Goal: Information Seeking & Learning: Learn about a topic

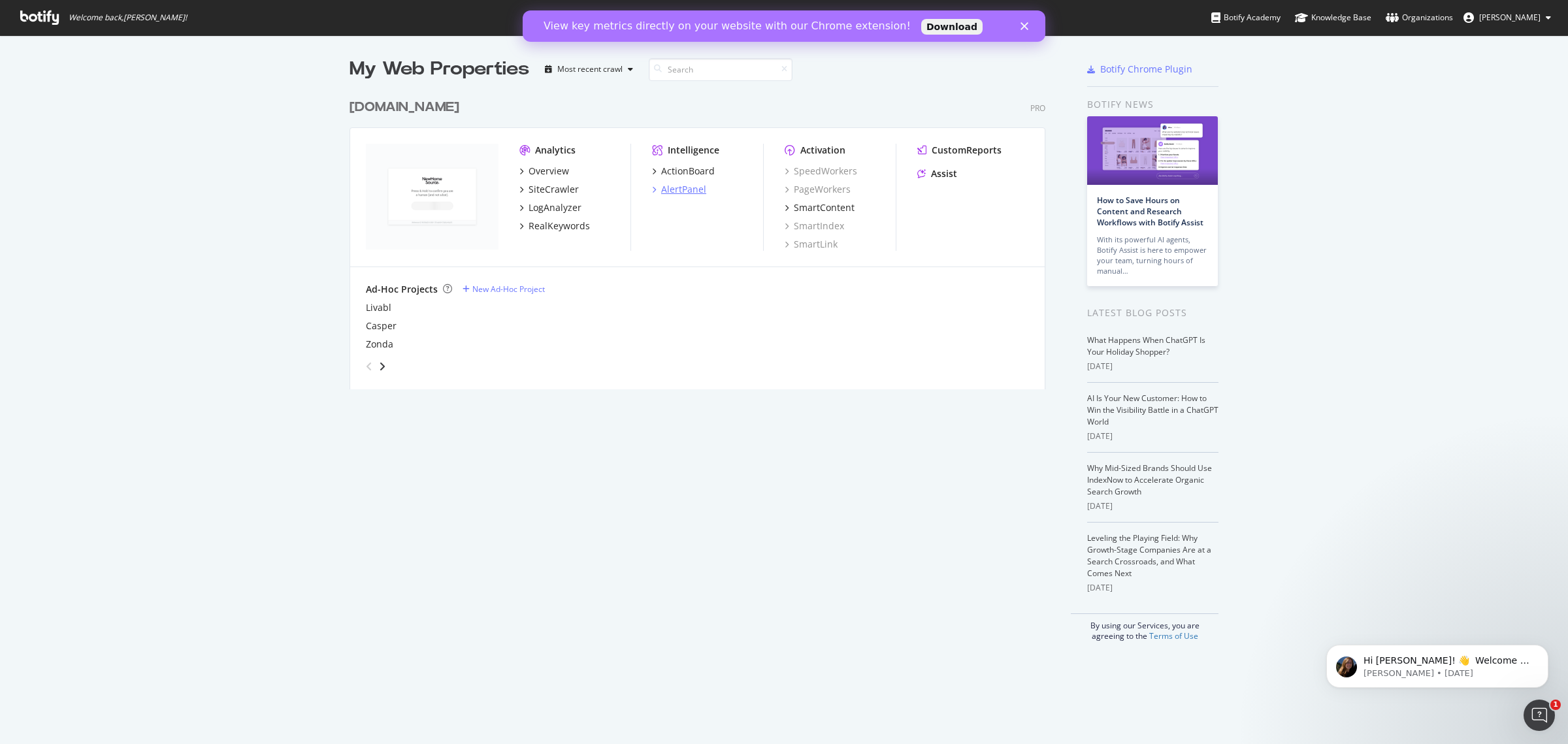
click at [682, 195] on div "AlertPanel" at bounding box center [683, 190] width 45 height 13
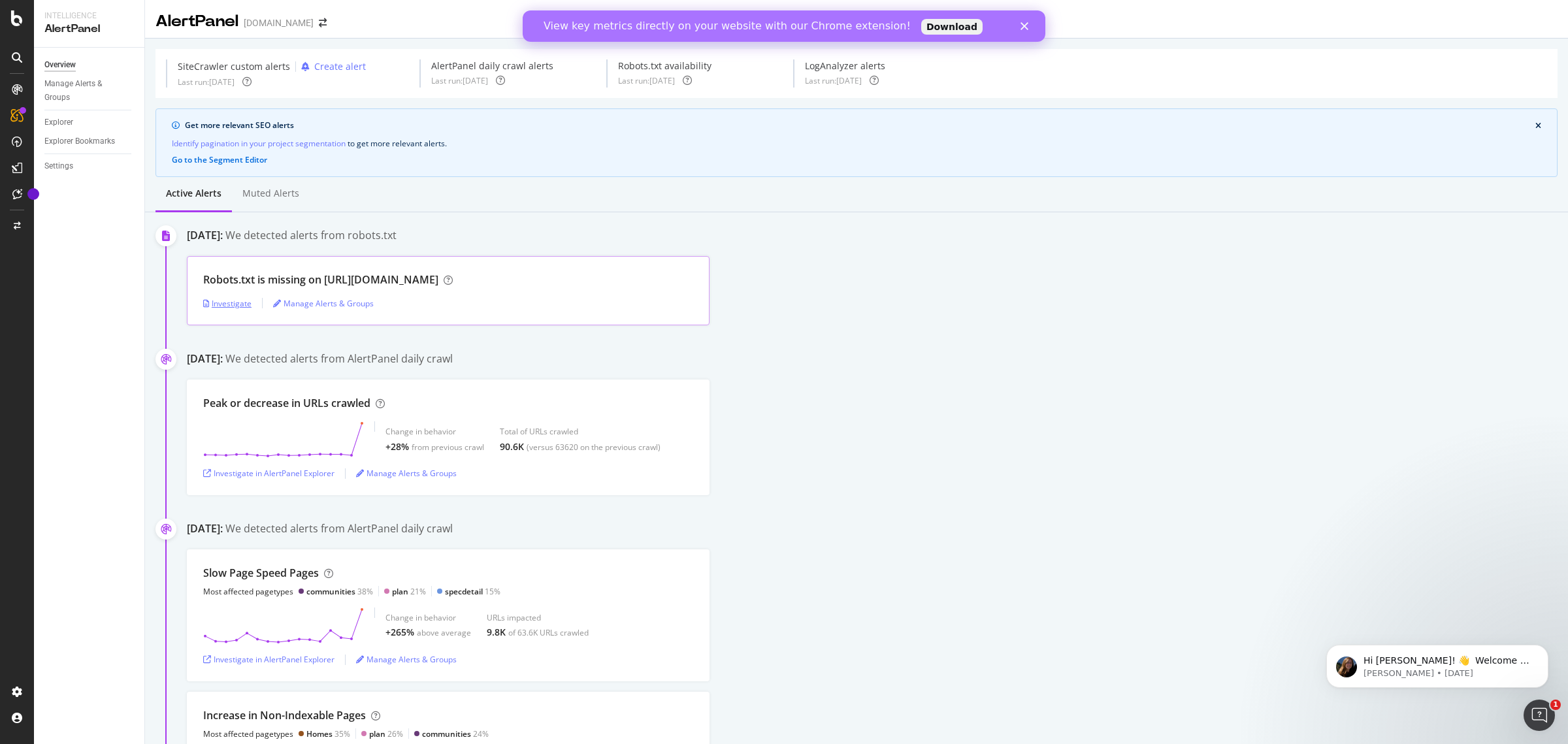
click at [237, 306] on div "Investigate" at bounding box center [227, 304] width 48 height 11
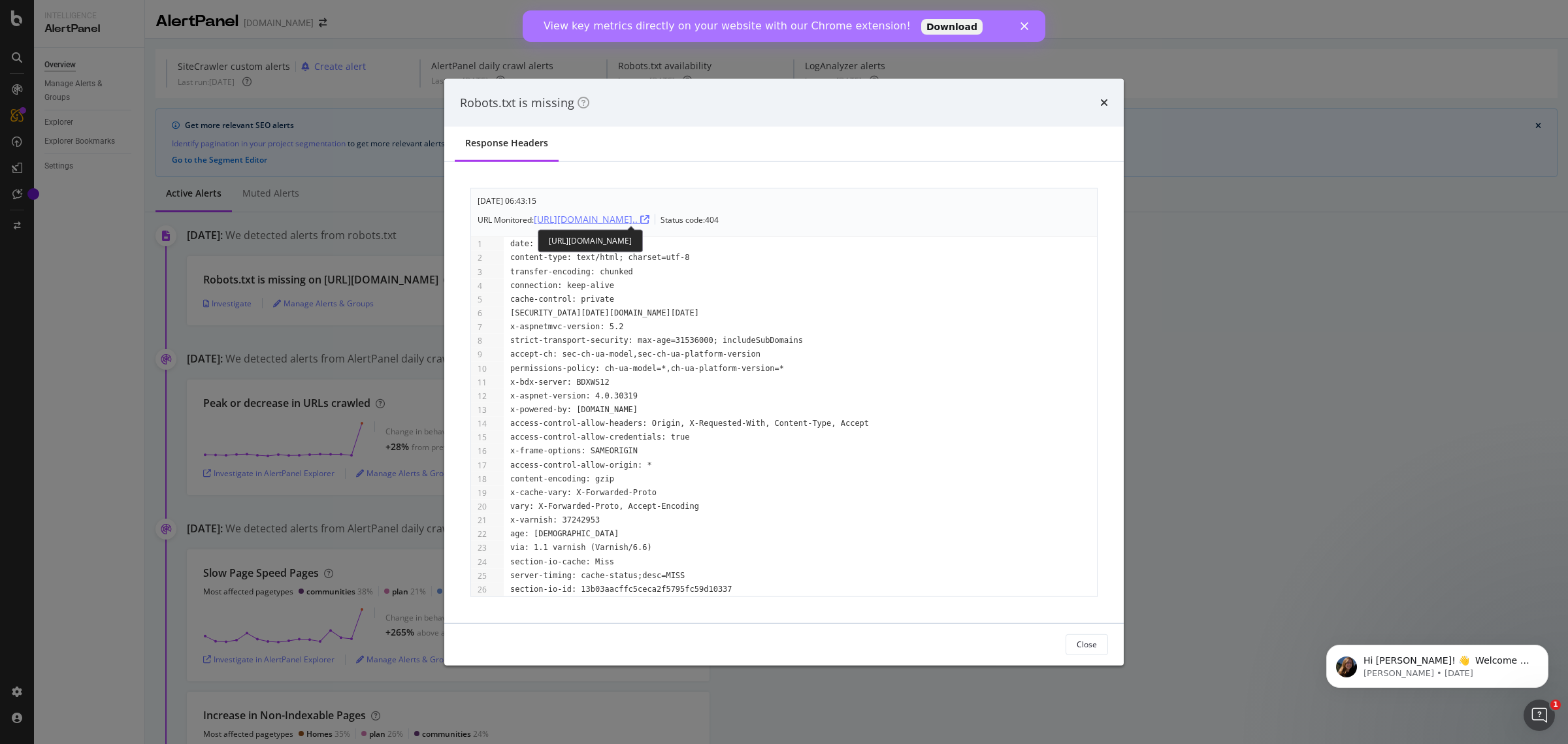
click at [650, 213] on div "https://www.newhomesource.com/robot..." at bounding box center [592, 219] width 116 height 13
click at [107, 297] on div "Robots.txt is missing Response Headers Aug. 30th 2025 06:43:15 URL Monitored: h…" at bounding box center [784, 372] width 1568 height 744
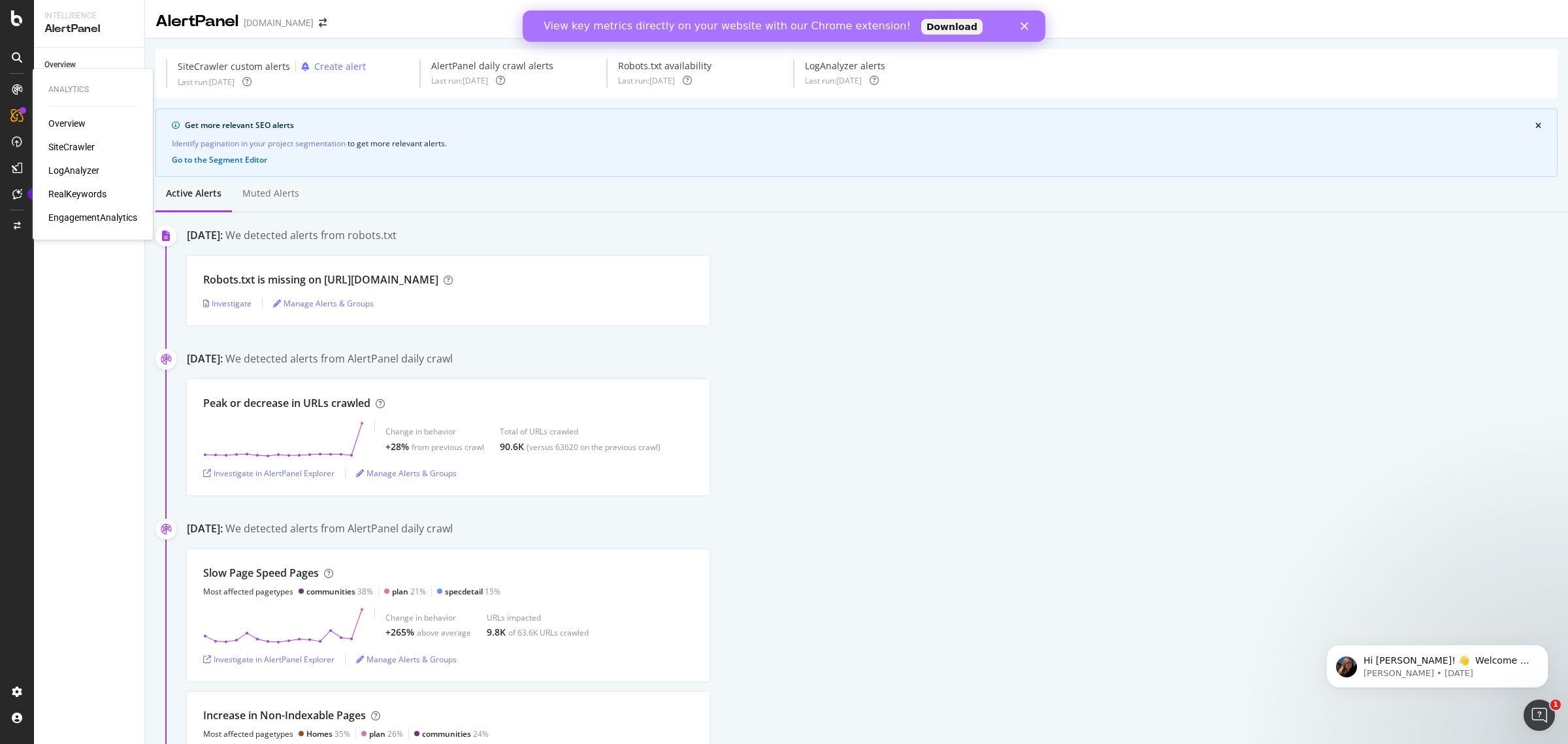
click at [104, 165] on div "LogAnalyzer" at bounding box center [92, 170] width 89 height 13
click at [88, 170] on div "LogAnalyzer" at bounding box center [74, 170] width 51 height 13
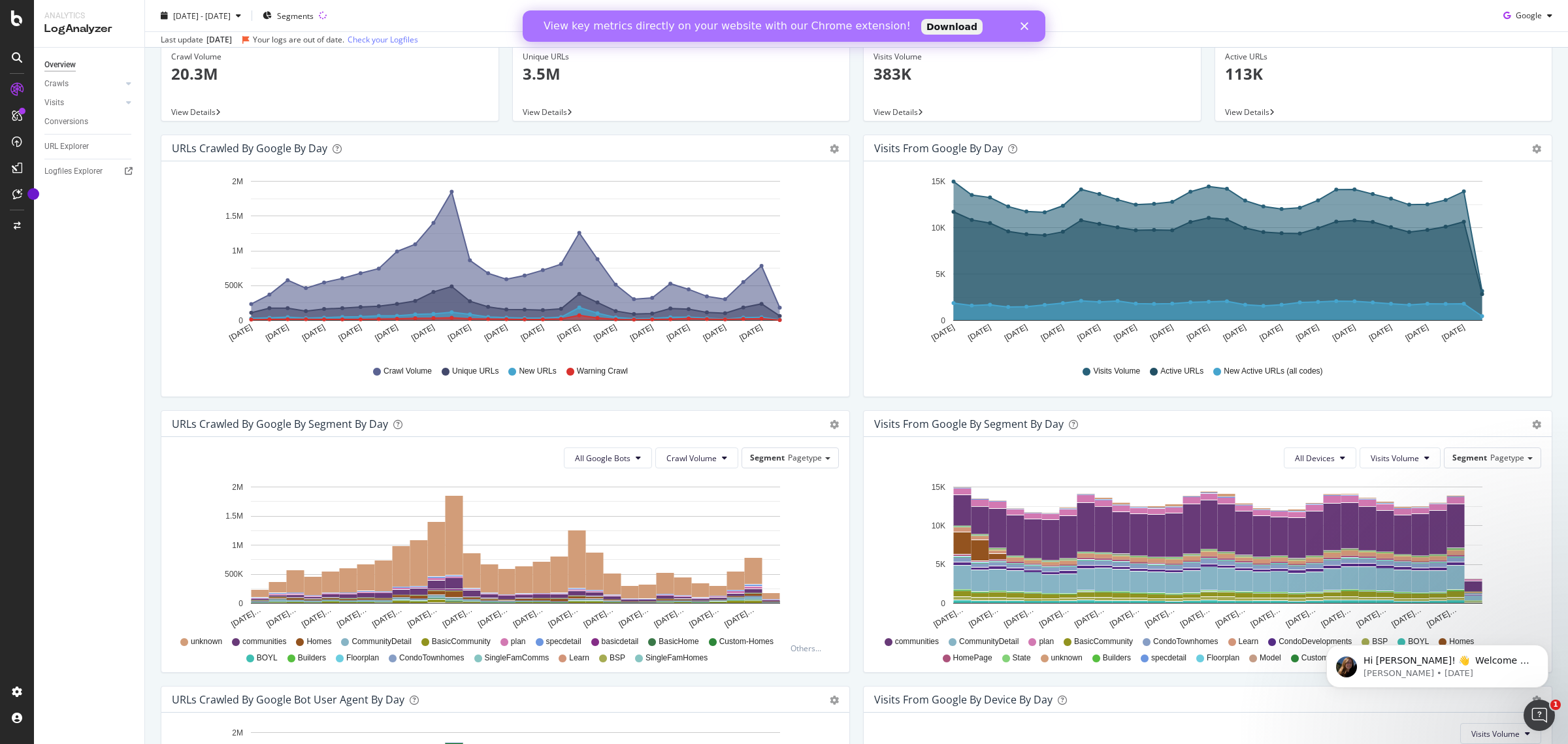
scroll to position [163, 0]
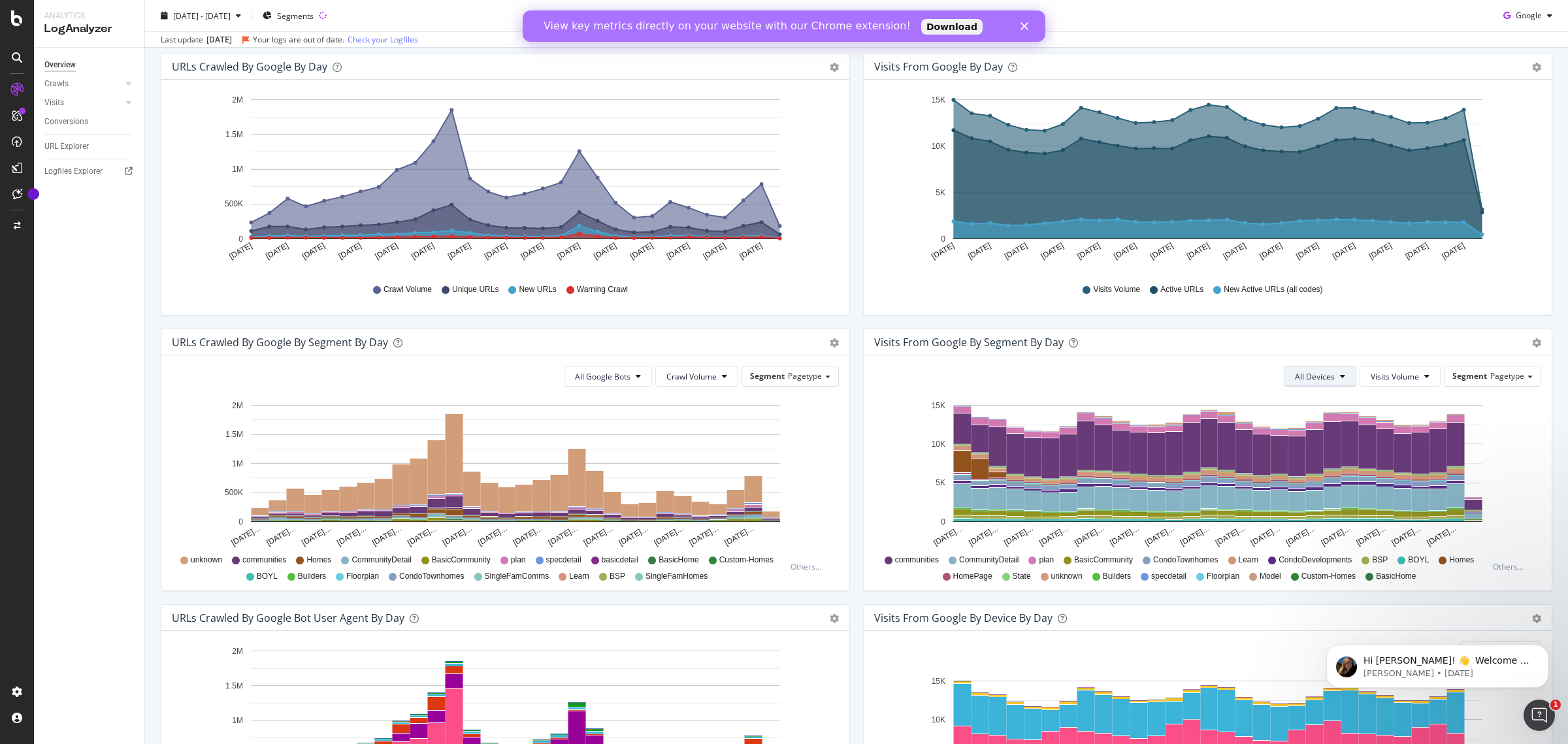
click at [1340, 378] on icon at bounding box center [1342, 376] width 5 height 8
click at [1297, 421] on span "Mobile" at bounding box center [1307, 425] width 40 height 12
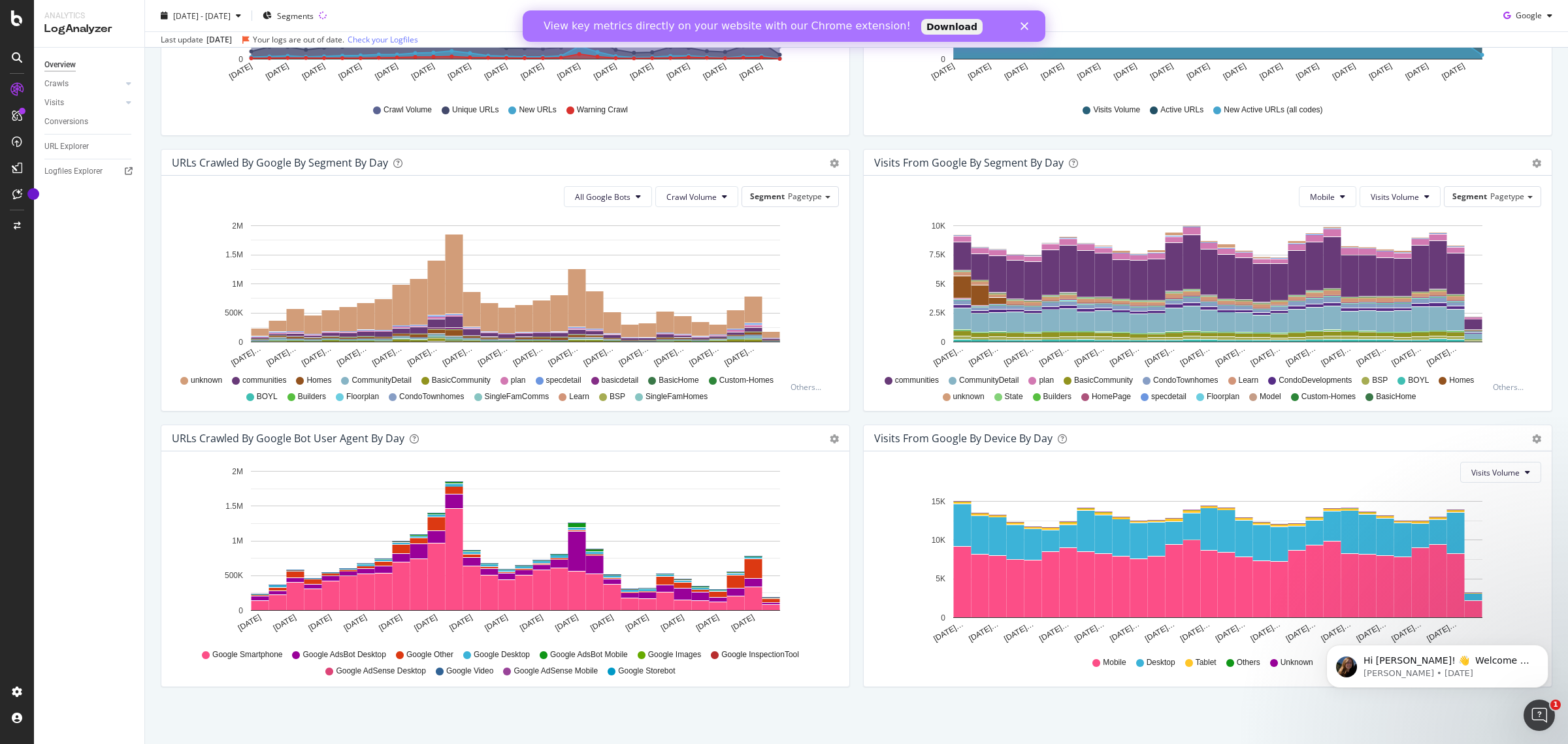
scroll to position [0, 0]
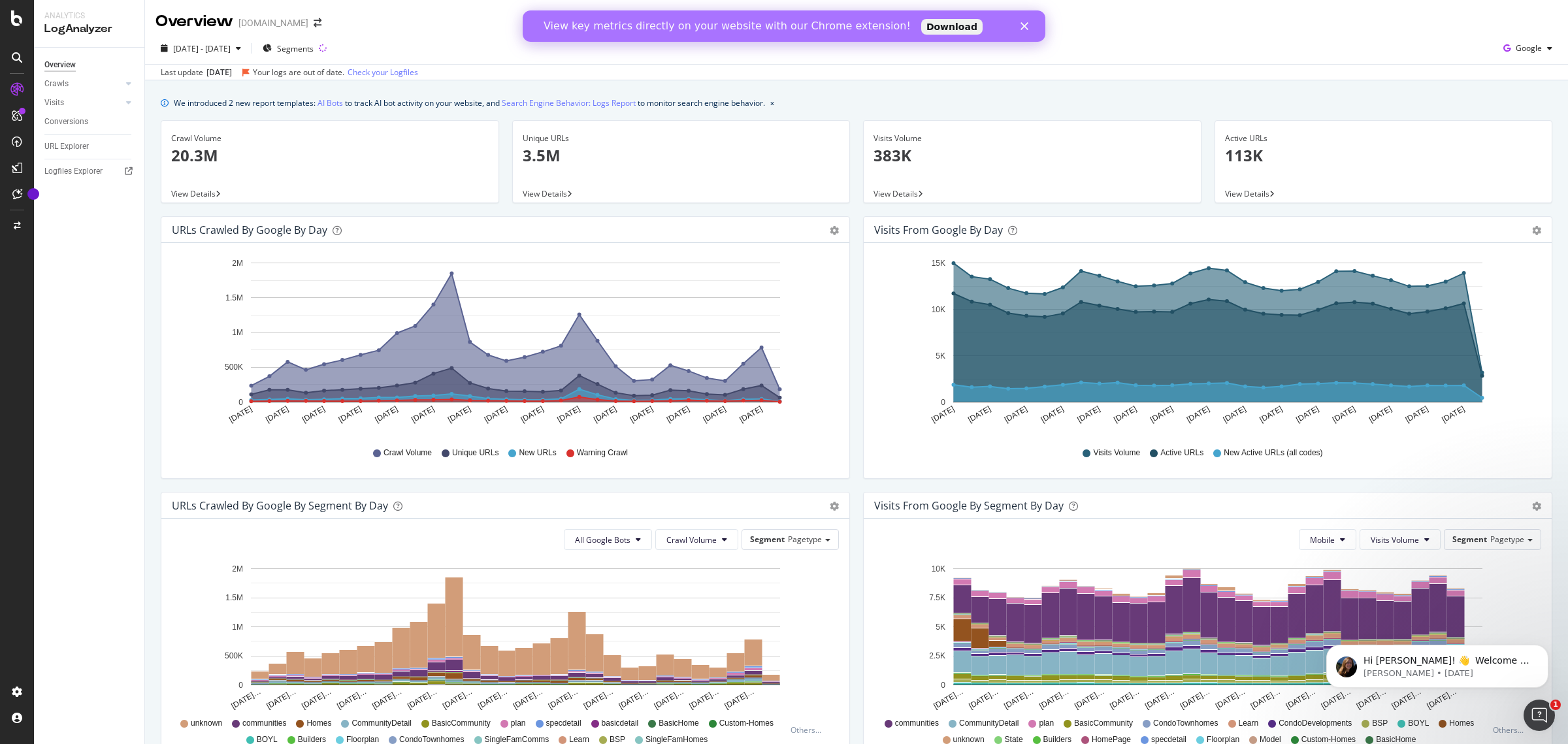
click at [1025, 28] on polygon "Close" at bounding box center [1024, 26] width 8 height 8
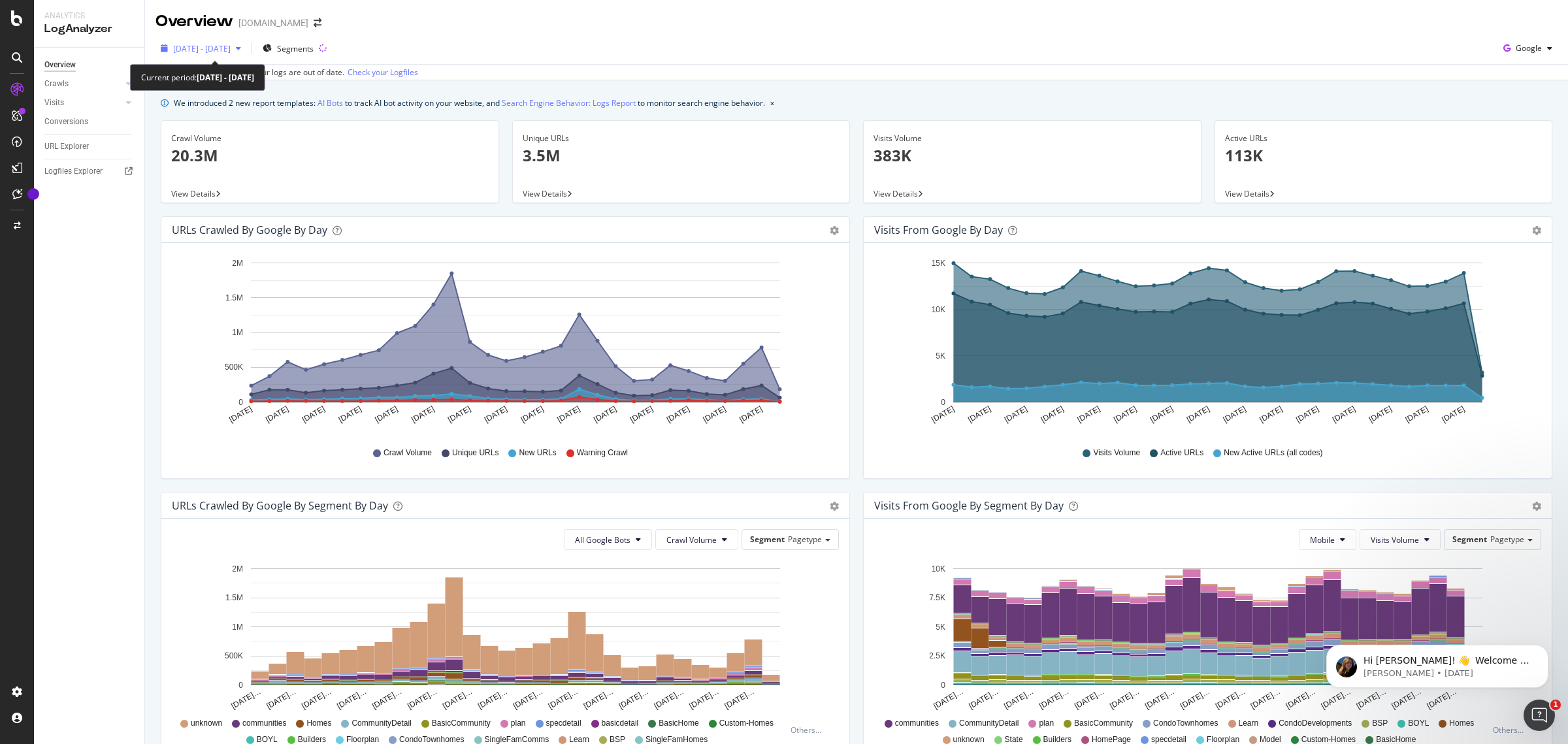
click at [231, 44] on span "2025 May. 5th - Jun. 3rd" at bounding box center [202, 49] width 58 height 11
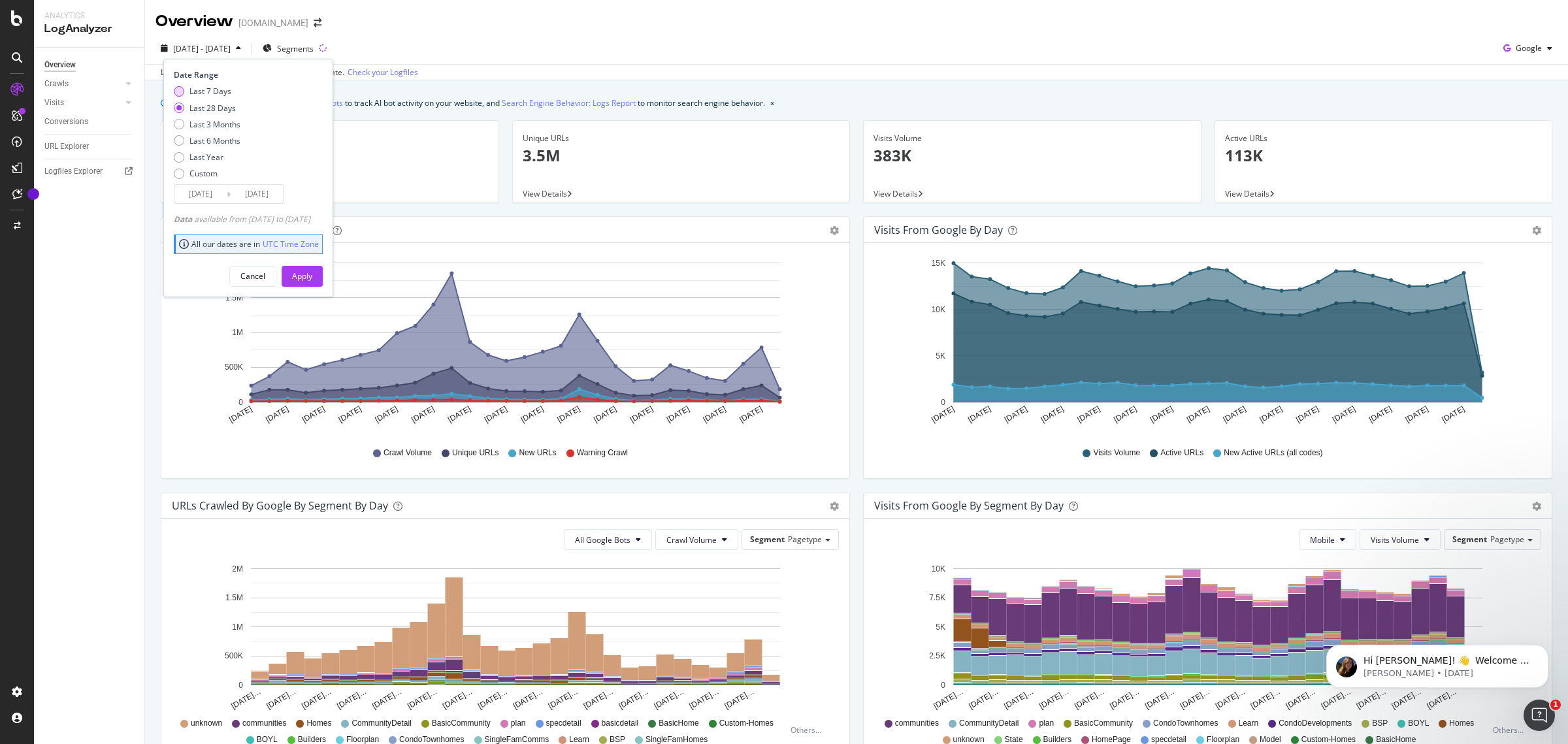
click at [219, 89] on div "Last 7 Days" at bounding box center [210, 92] width 42 height 11
type input "2025/05/28"
click at [312, 274] on div "Apply" at bounding box center [302, 276] width 21 height 11
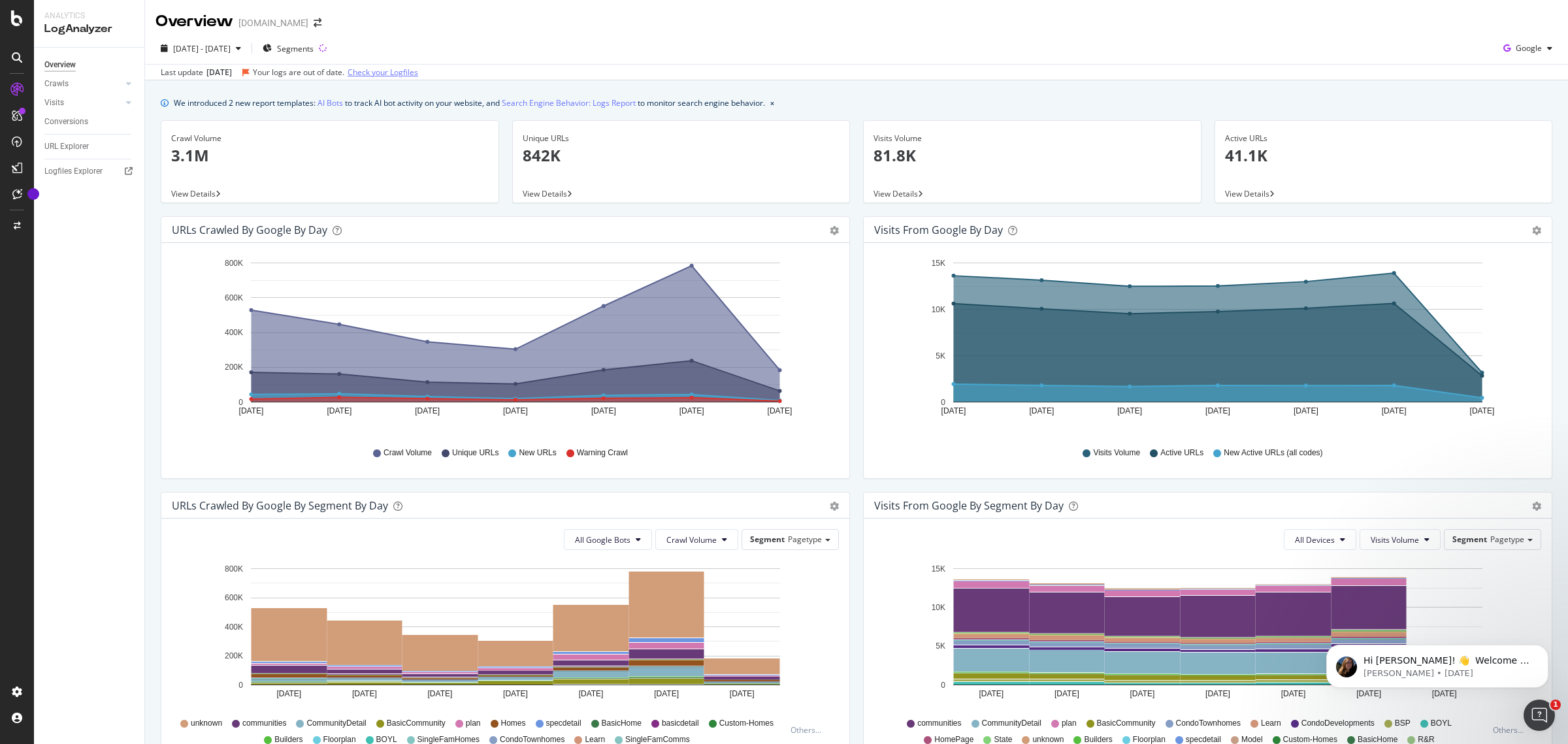
click at [397, 70] on link "Check your Logfiles" at bounding box center [382, 72] width 70 height 12
click at [77, 82] on link "Crawls" at bounding box center [83, 84] width 77 height 13
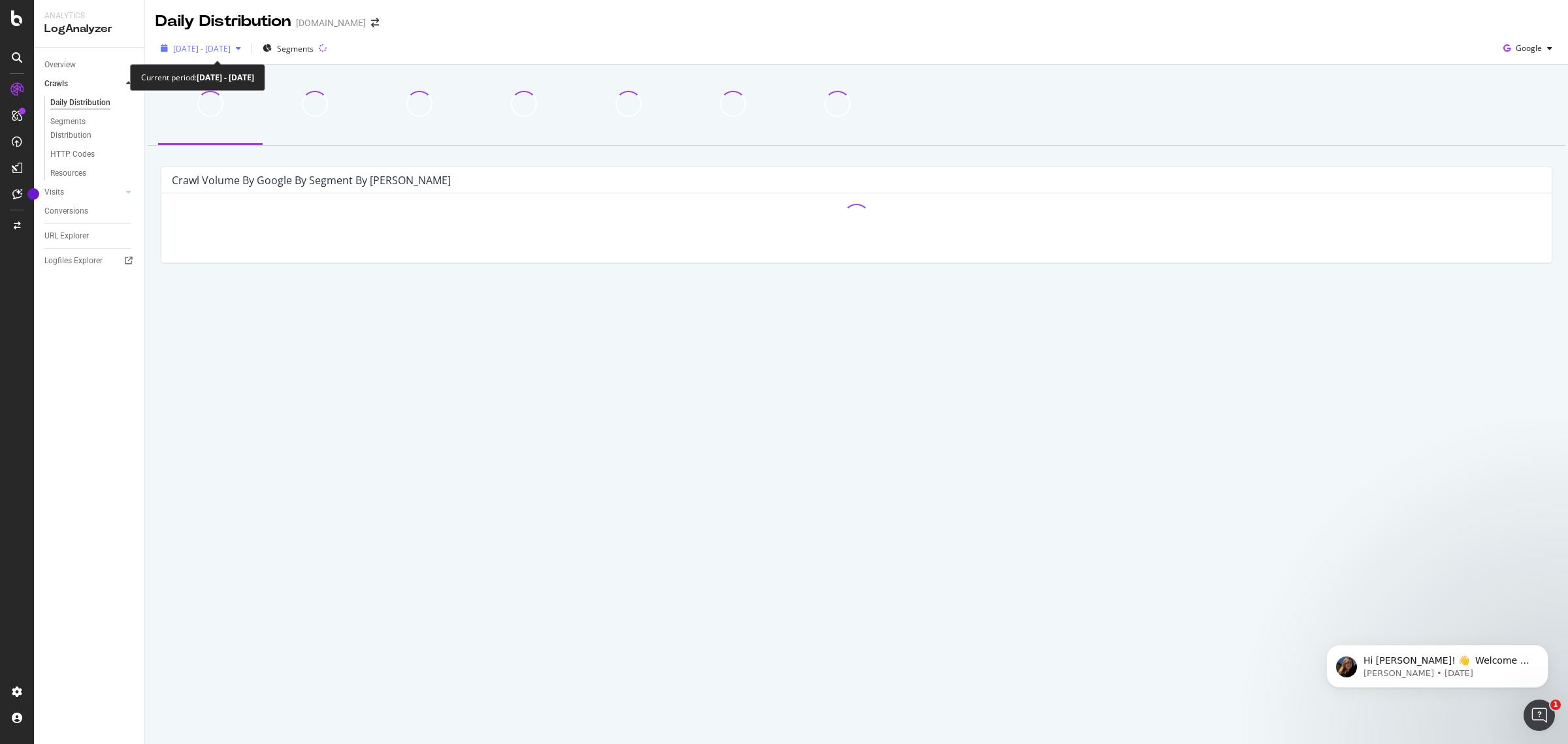
click at [229, 45] on span "2025 May. 28th - Jun. 3rd" at bounding box center [202, 49] width 58 height 11
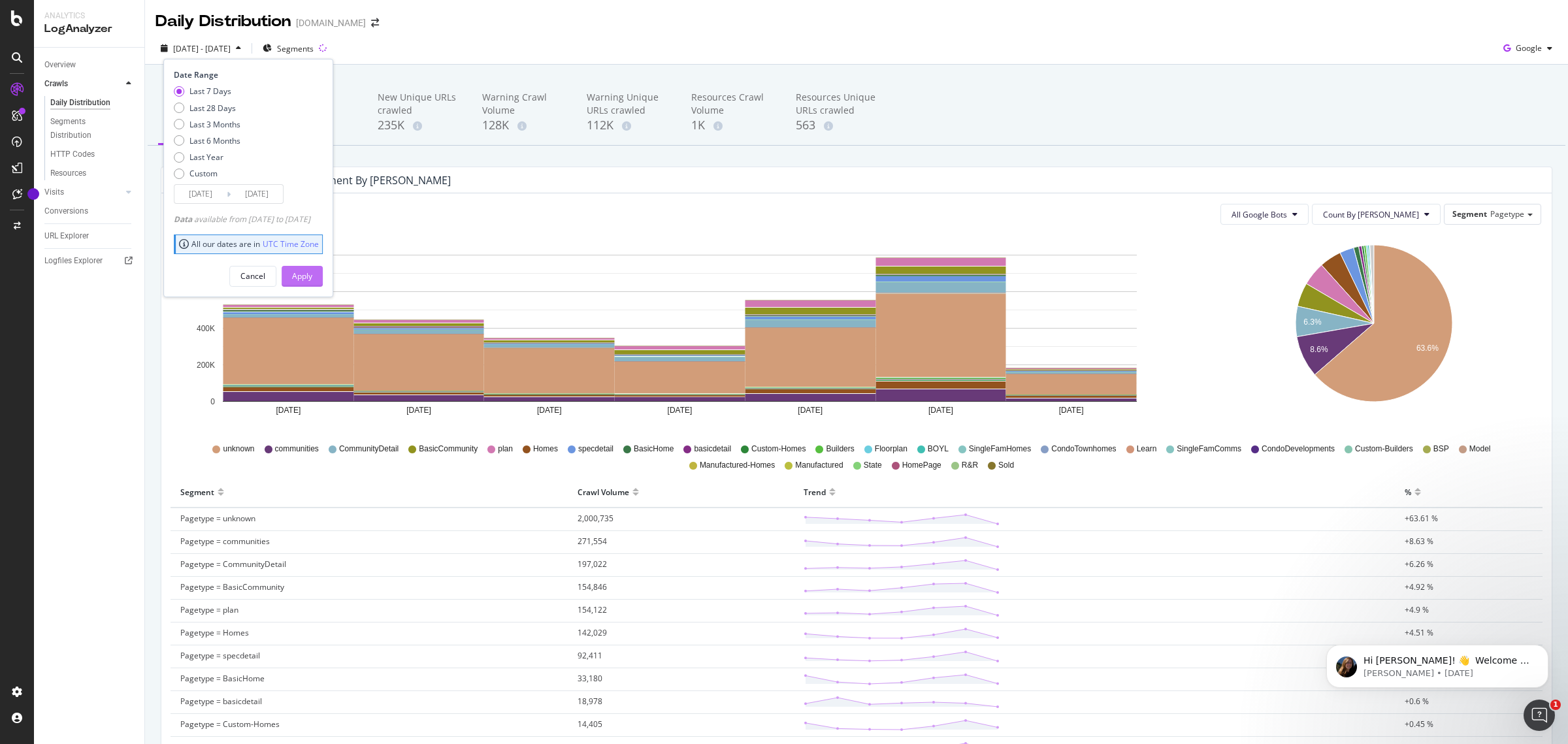
click at [312, 276] on div "Apply" at bounding box center [302, 276] width 21 height 11
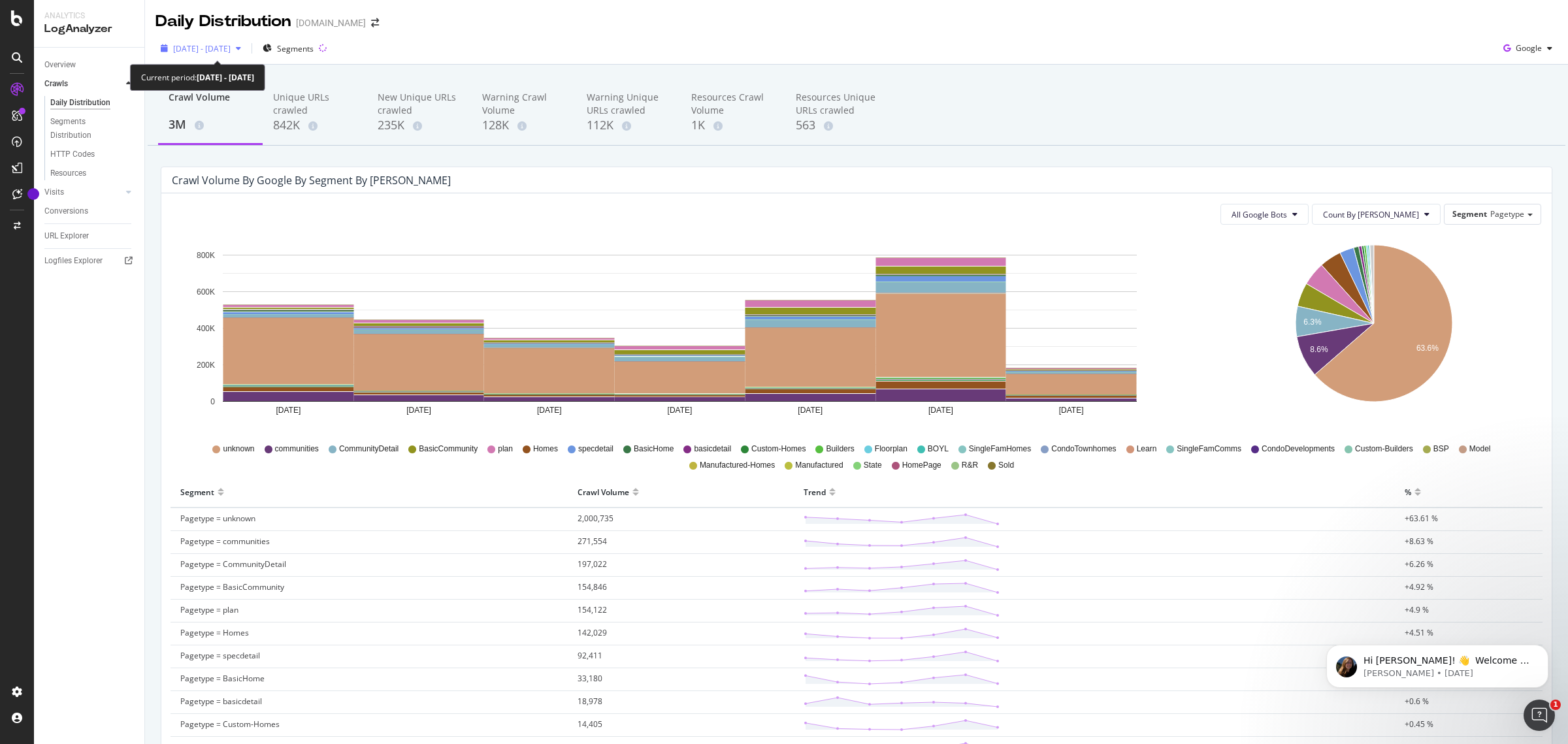
click at [246, 50] on div "button" at bounding box center [239, 48] width 16 height 8
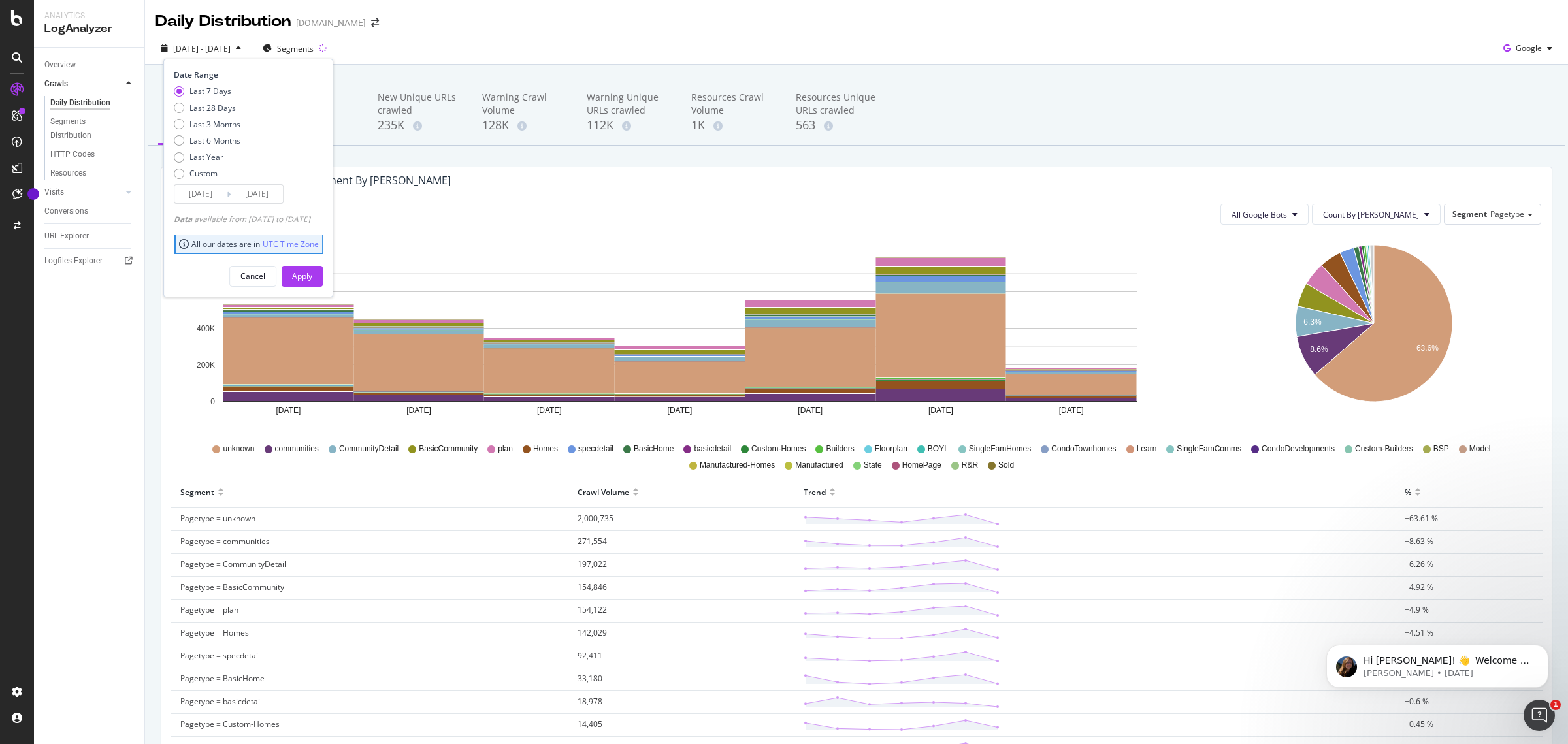
click at [246, 50] on div "button" at bounding box center [239, 48] width 16 height 8
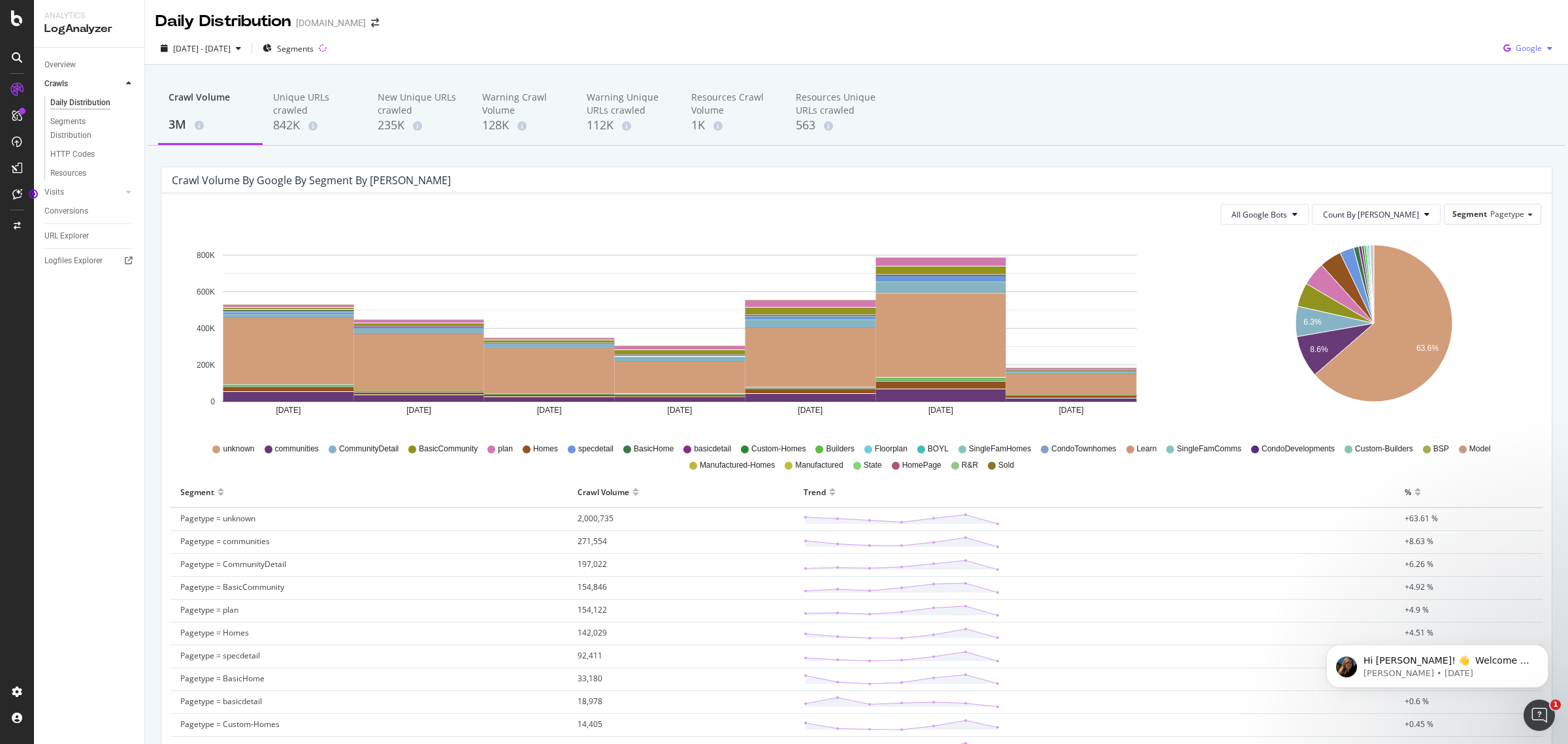
click at [1515, 45] on span "Google" at bounding box center [1528, 48] width 26 height 11
click at [1246, 50] on div "2025 May. 28th - Jun. 3rd Segments Google" at bounding box center [856, 50] width 1423 height 26
click at [61, 21] on div "LogAnalyzer" at bounding box center [89, 28] width 89 height 15
click at [70, 44] on div "Analytics LogAnalyzer" at bounding box center [89, 23] width 110 height 47
click at [72, 31] on div "LogAnalyzer" at bounding box center [89, 28] width 89 height 15
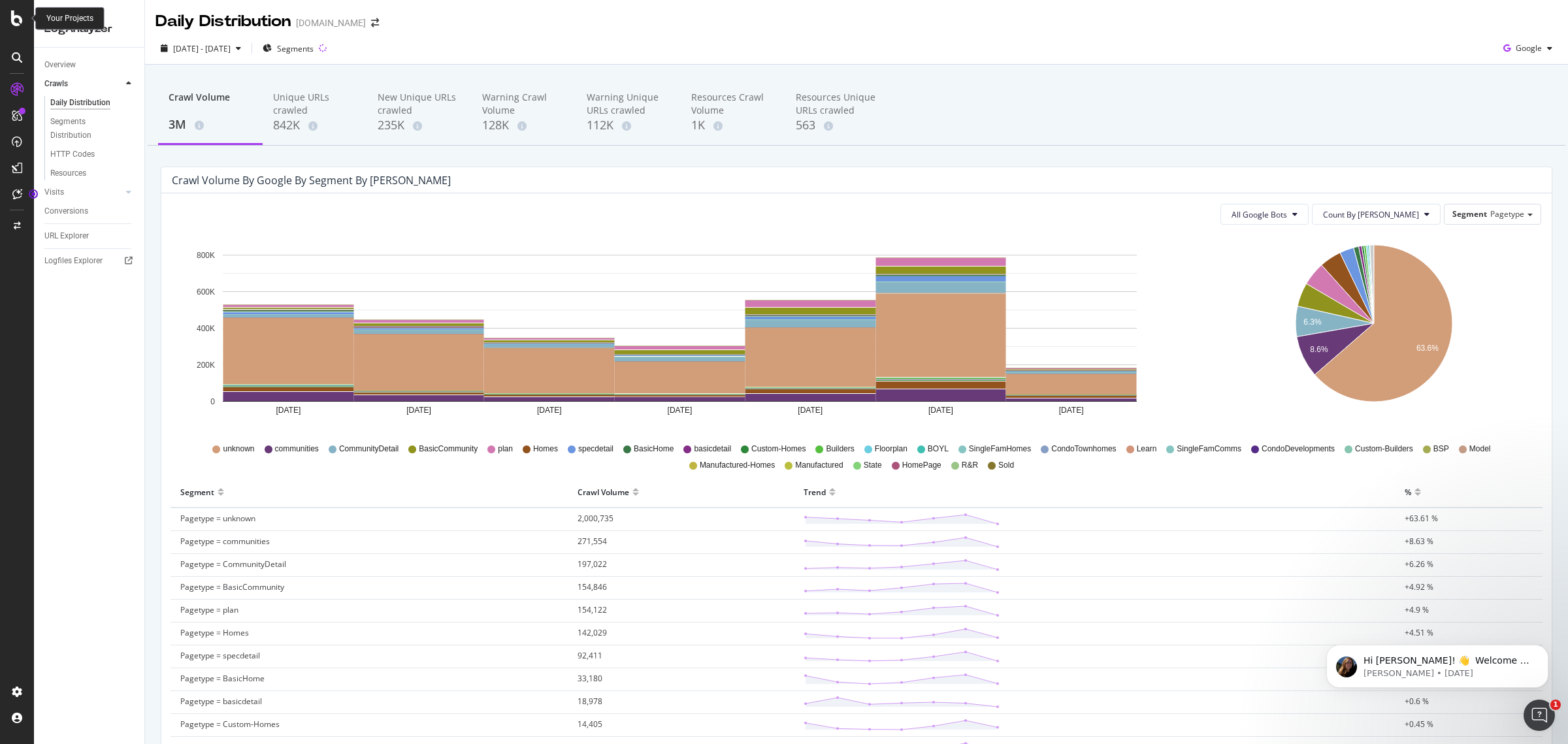
click at [12, 17] on icon at bounding box center [17, 18] width 12 height 16
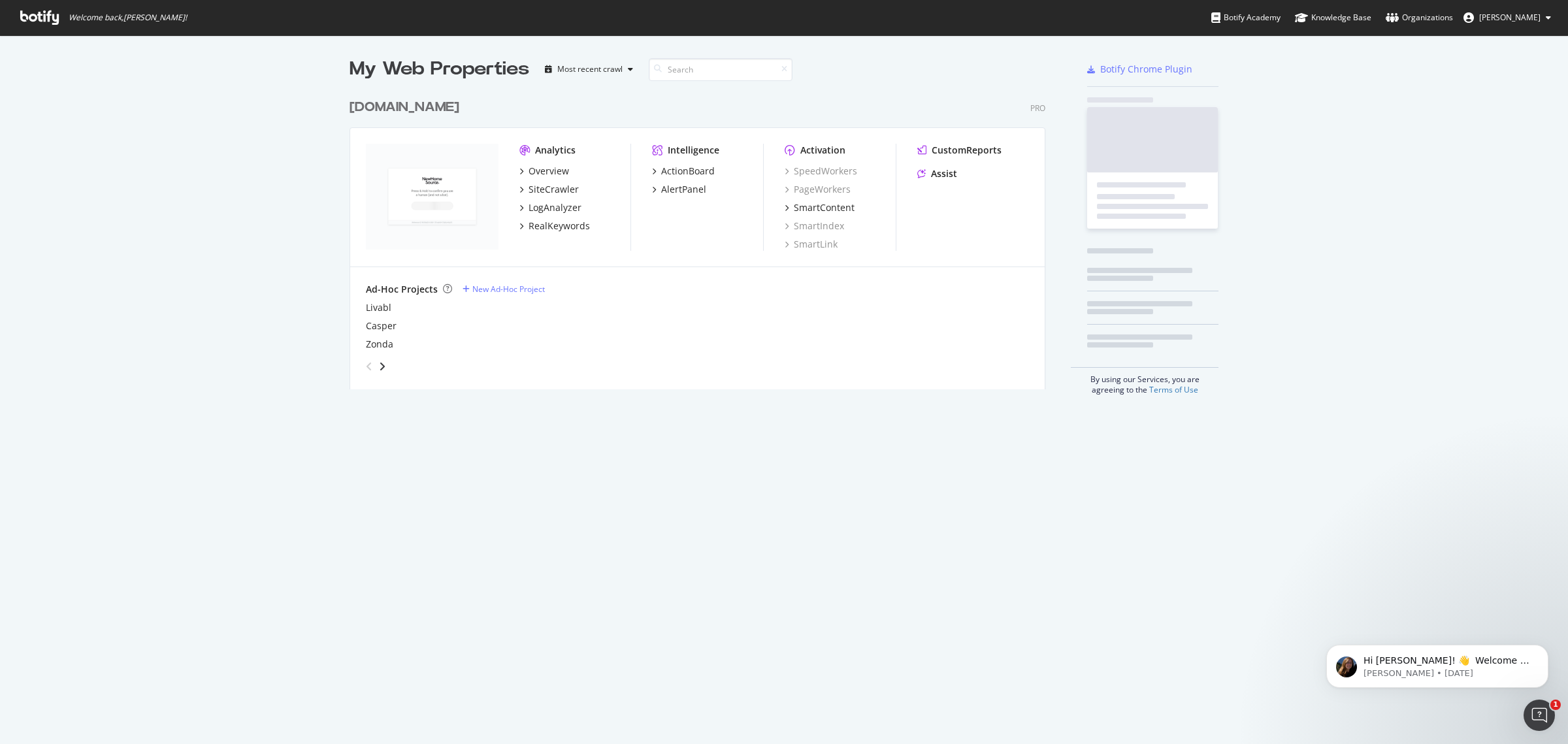
scroll to position [731, 1543]
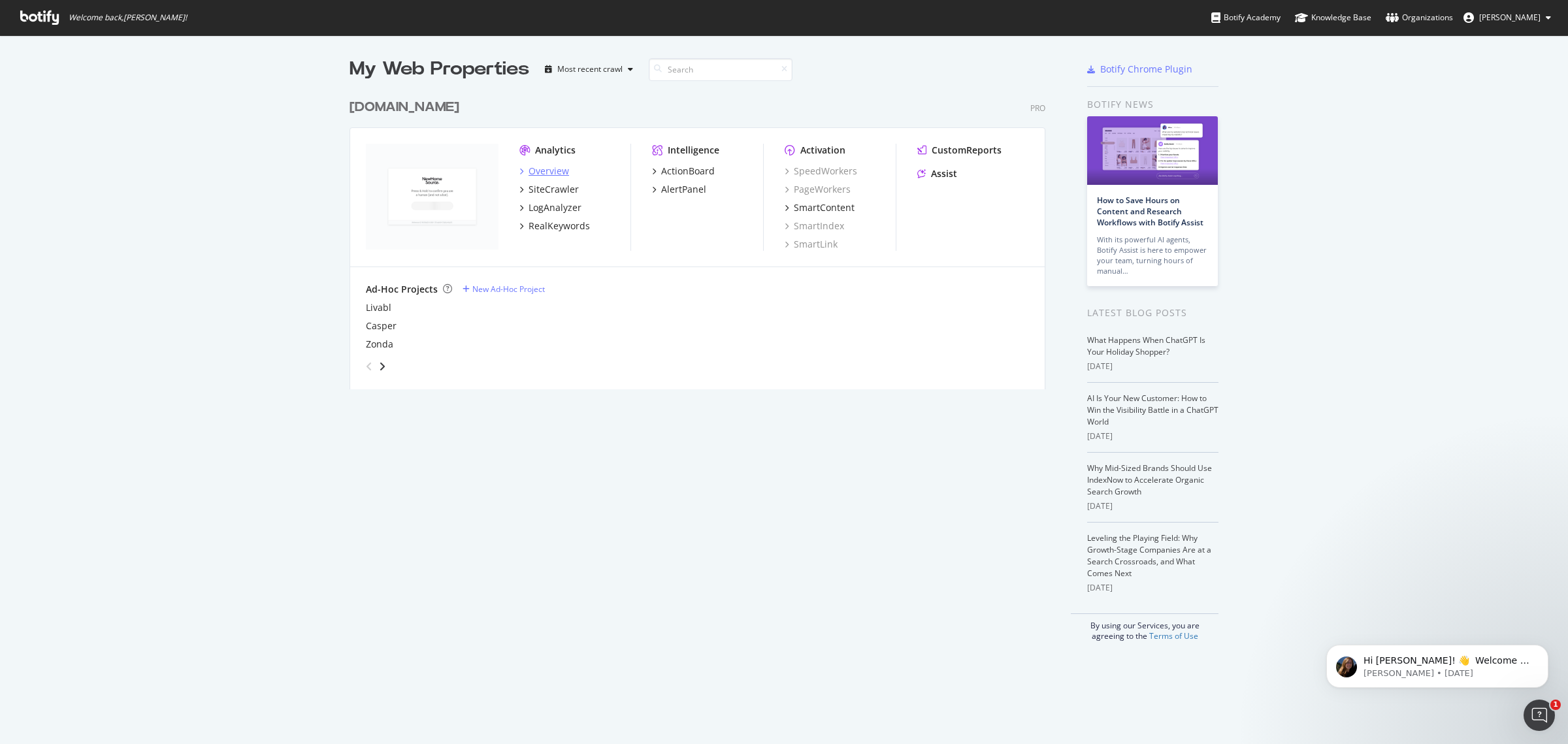
click at [537, 168] on div "Overview" at bounding box center [548, 171] width 40 height 13
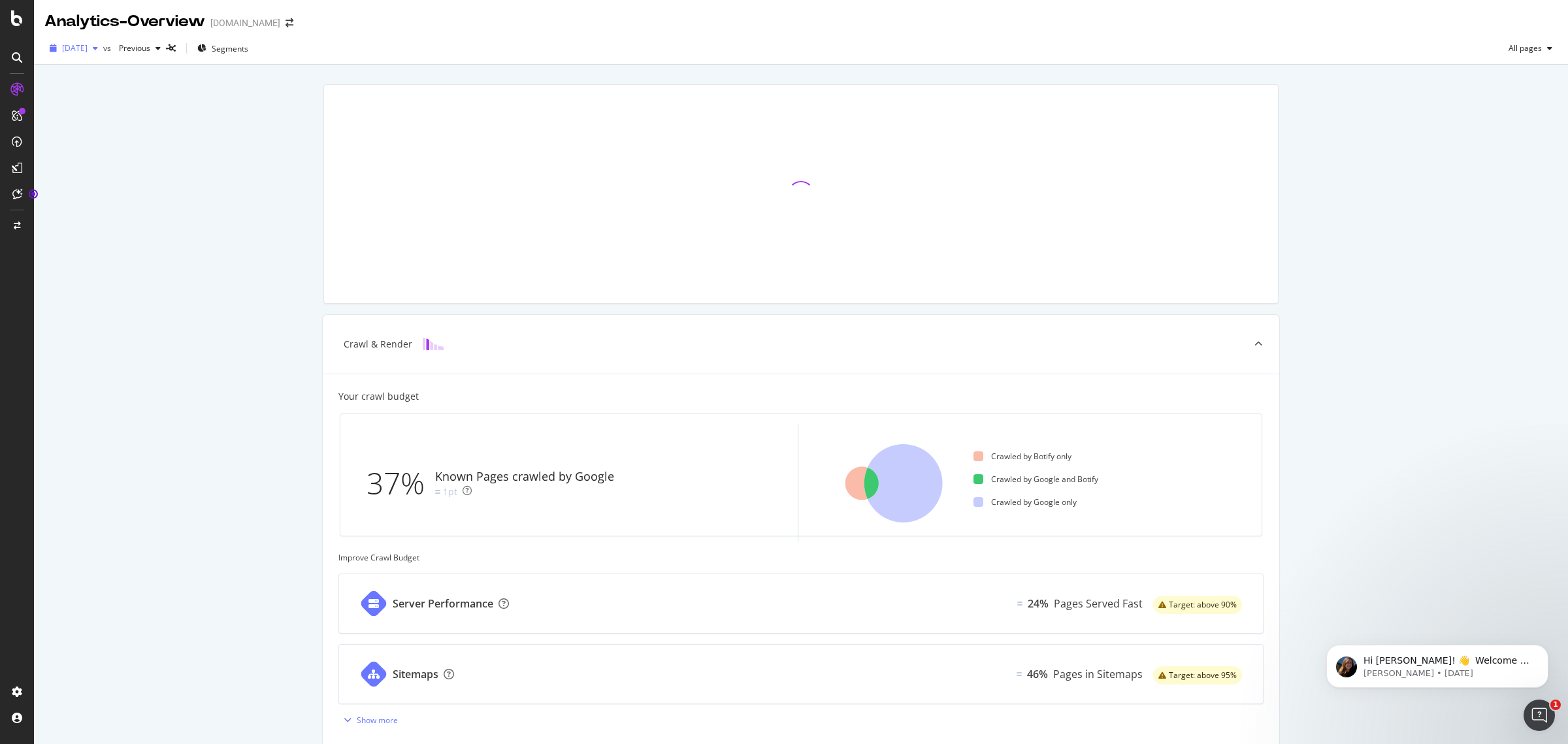
click at [87, 46] on span "[DATE]" at bounding box center [75, 48] width 26 height 11
click at [258, 126] on div "Crawl & Render Your crawl budget 37% Known Pages crawled by Google 1pt Crawled …" at bounding box center [801, 504] width 1534 height 879
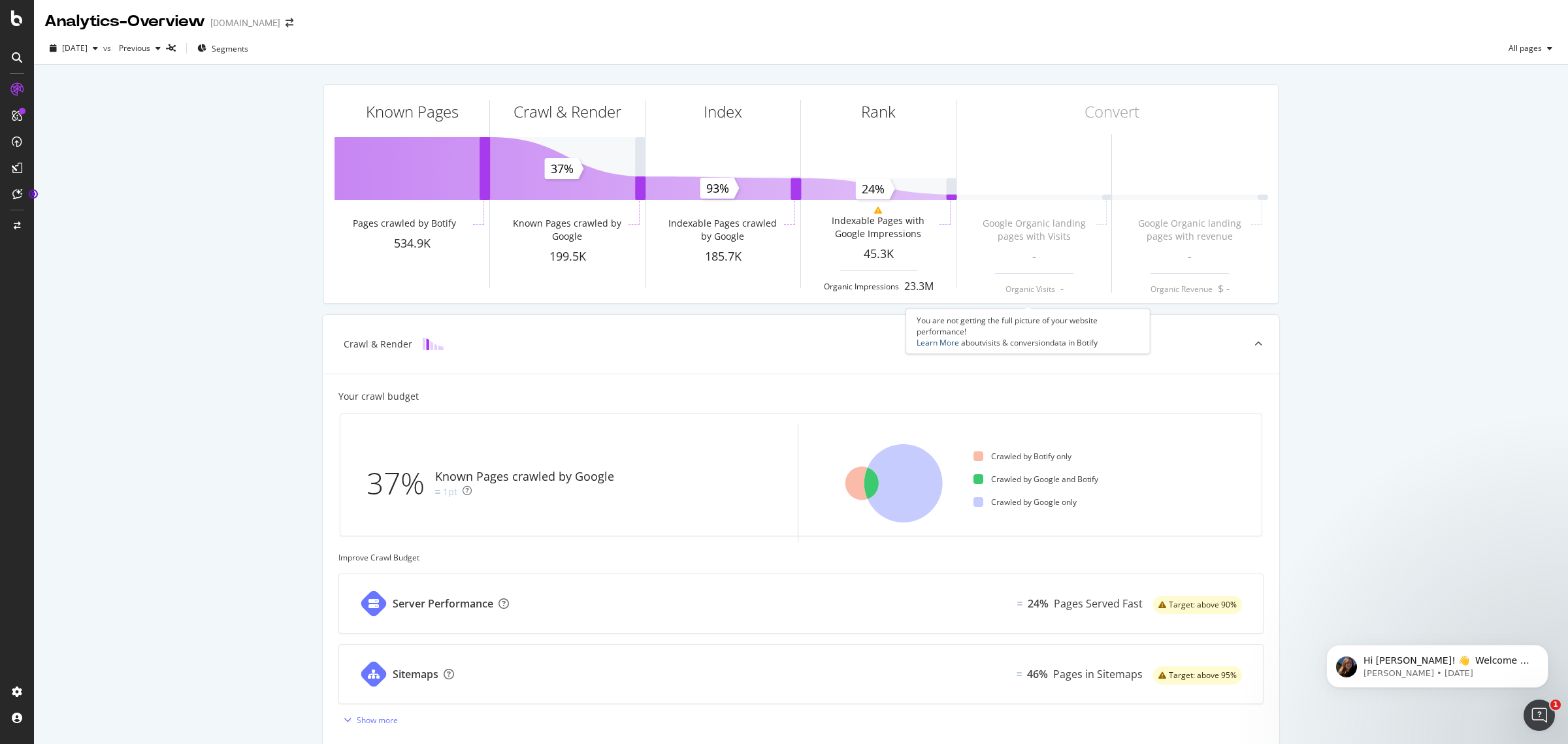
click at [937, 341] on link "Learn More" at bounding box center [938, 343] width 43 height 11
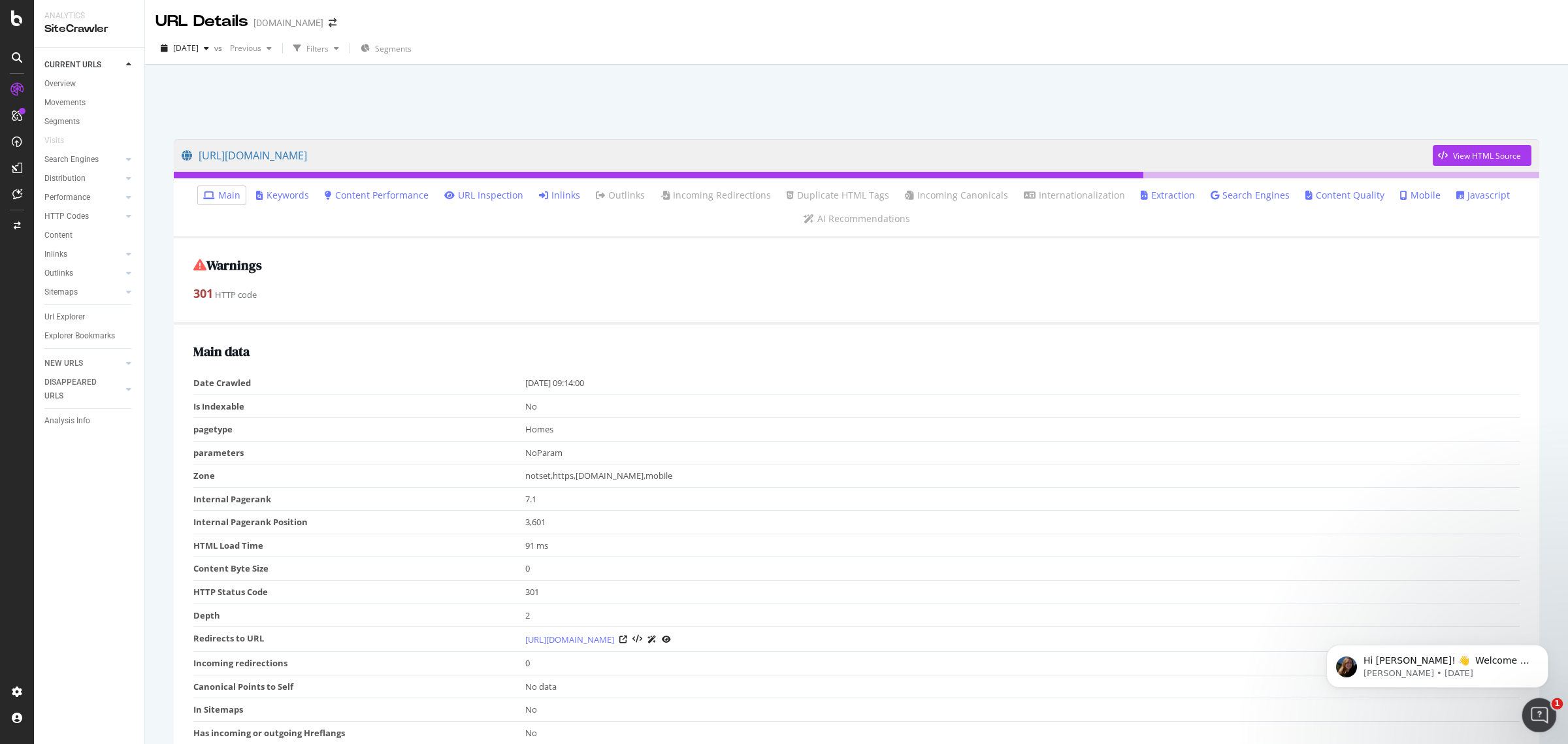
click at [1528, 709] on div "Open Intercom Messenger" at bounding box center [1537, 713] width 43 height 43
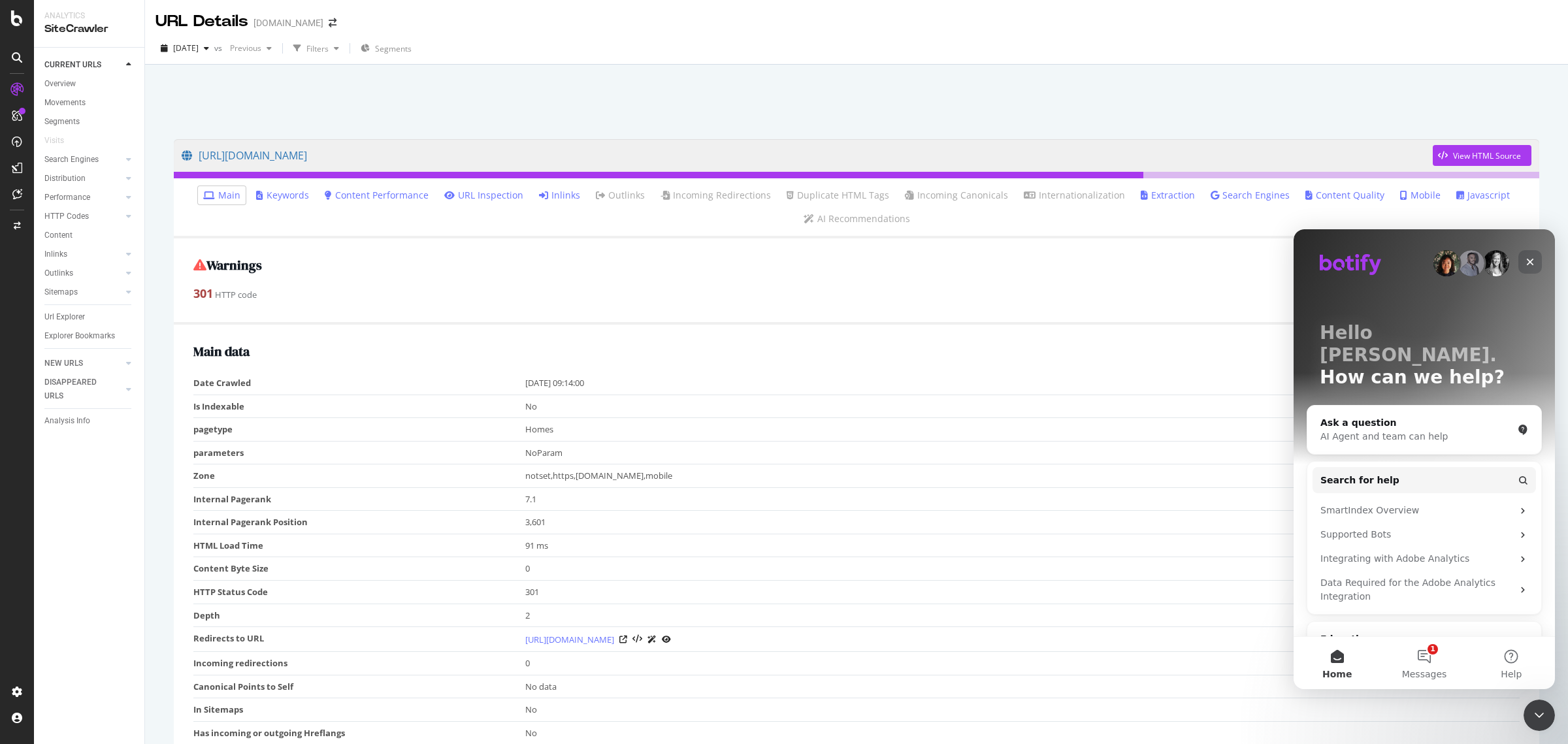
click at [1525, 258] on icon "Close" at bounding box center [1530, 262] width 11 height 11
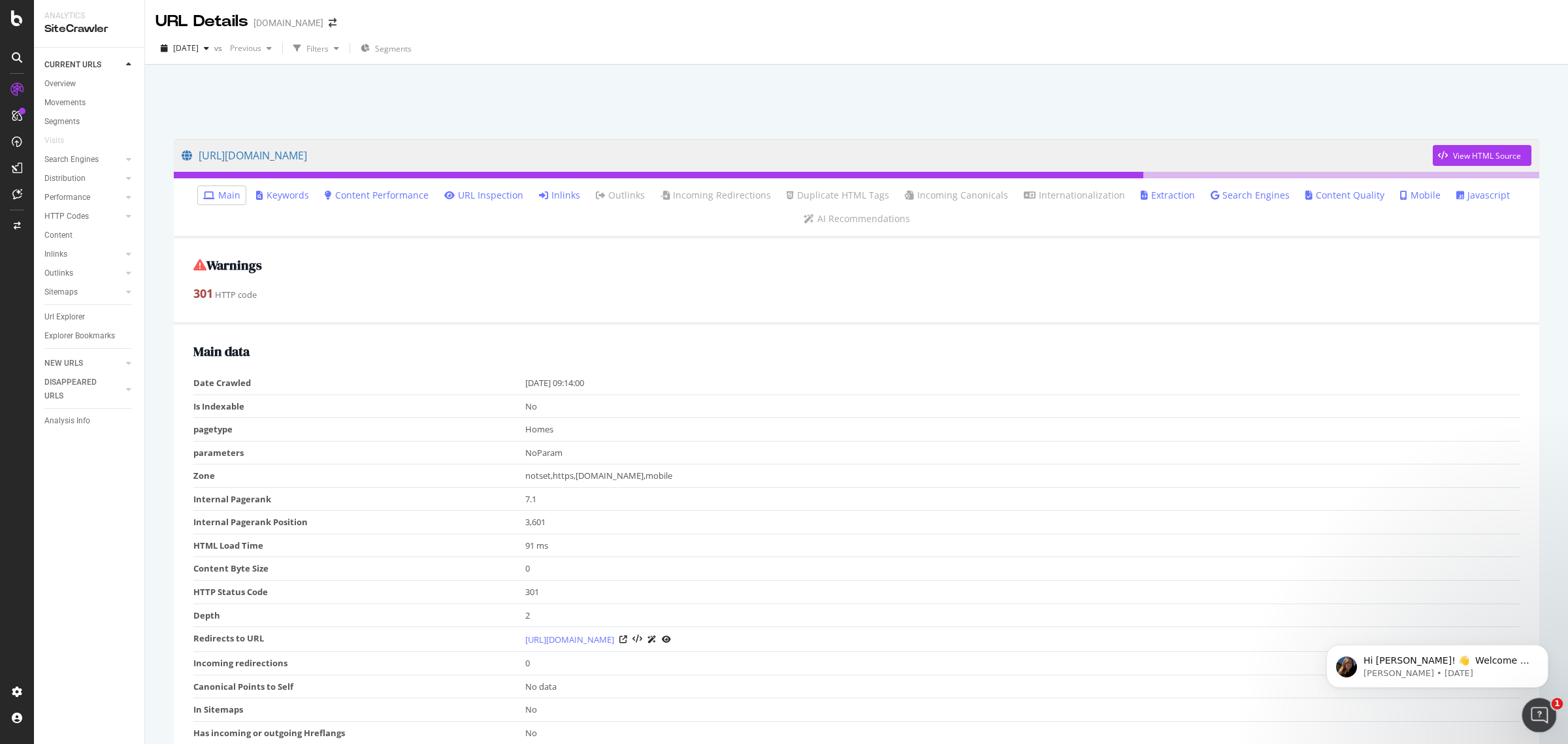
click at [1546, 713] on icon "Open Intercom Messenger" at bounding box center [1537, 713] width 21 height 21
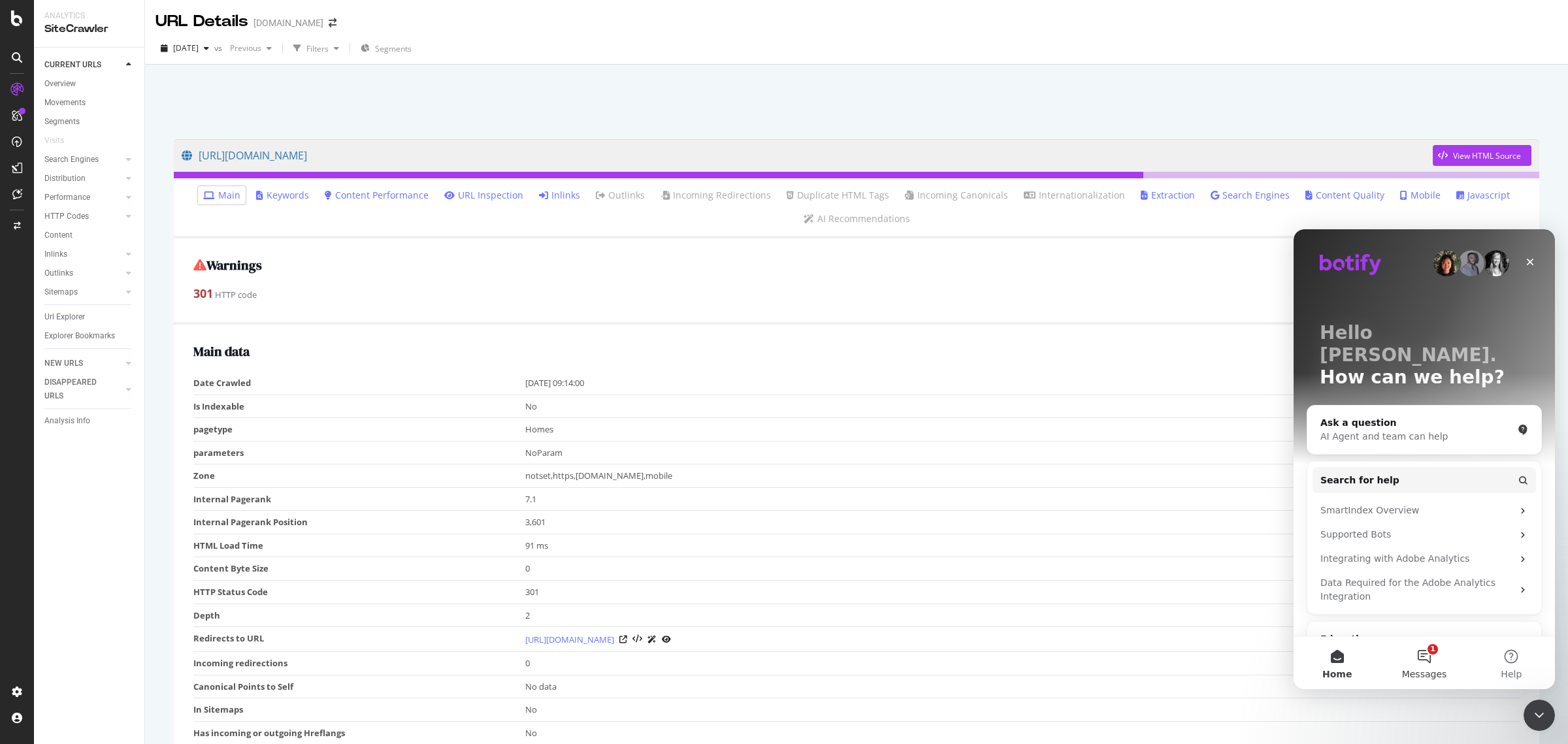
click at [1415, 661] on button "1 Messages" at bounding box center [1424, 663] width 87 height 53
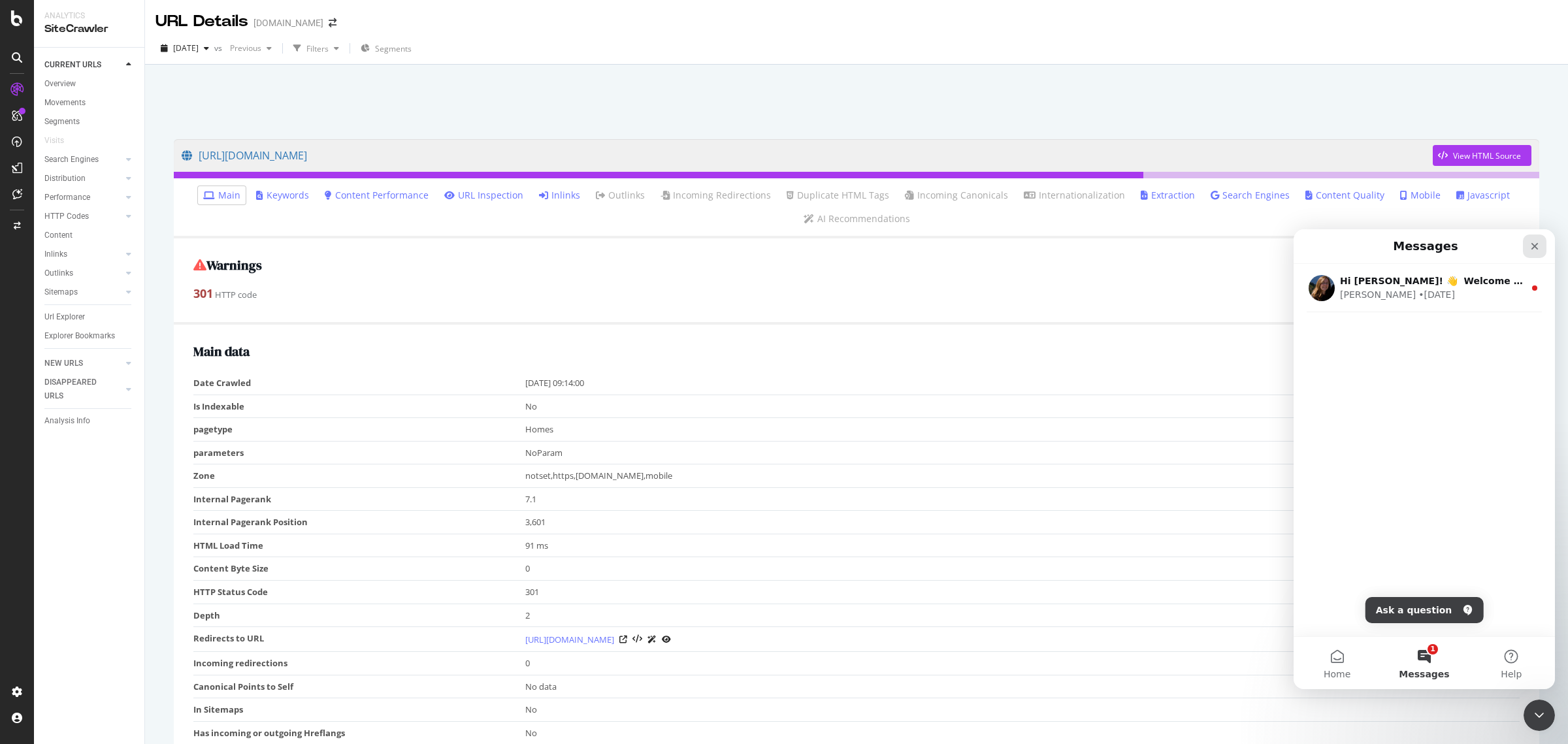
click at [1536, 253] on div "Close" at bounding box center [1535, 246] width 23 height 23
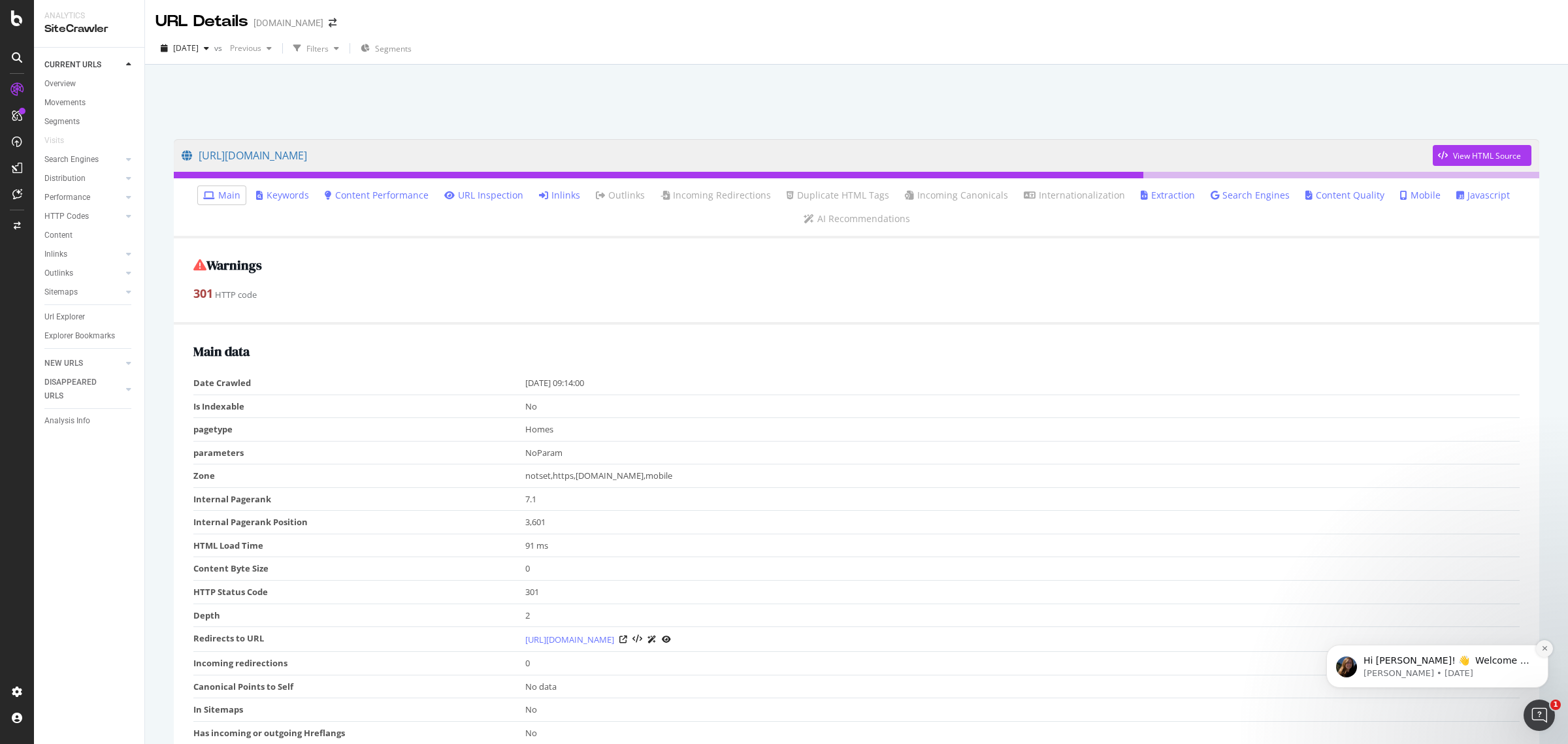
click at [1545, 647] on icon "Dismiss notification" at bounding box center [1545, 648] width 7 height 7
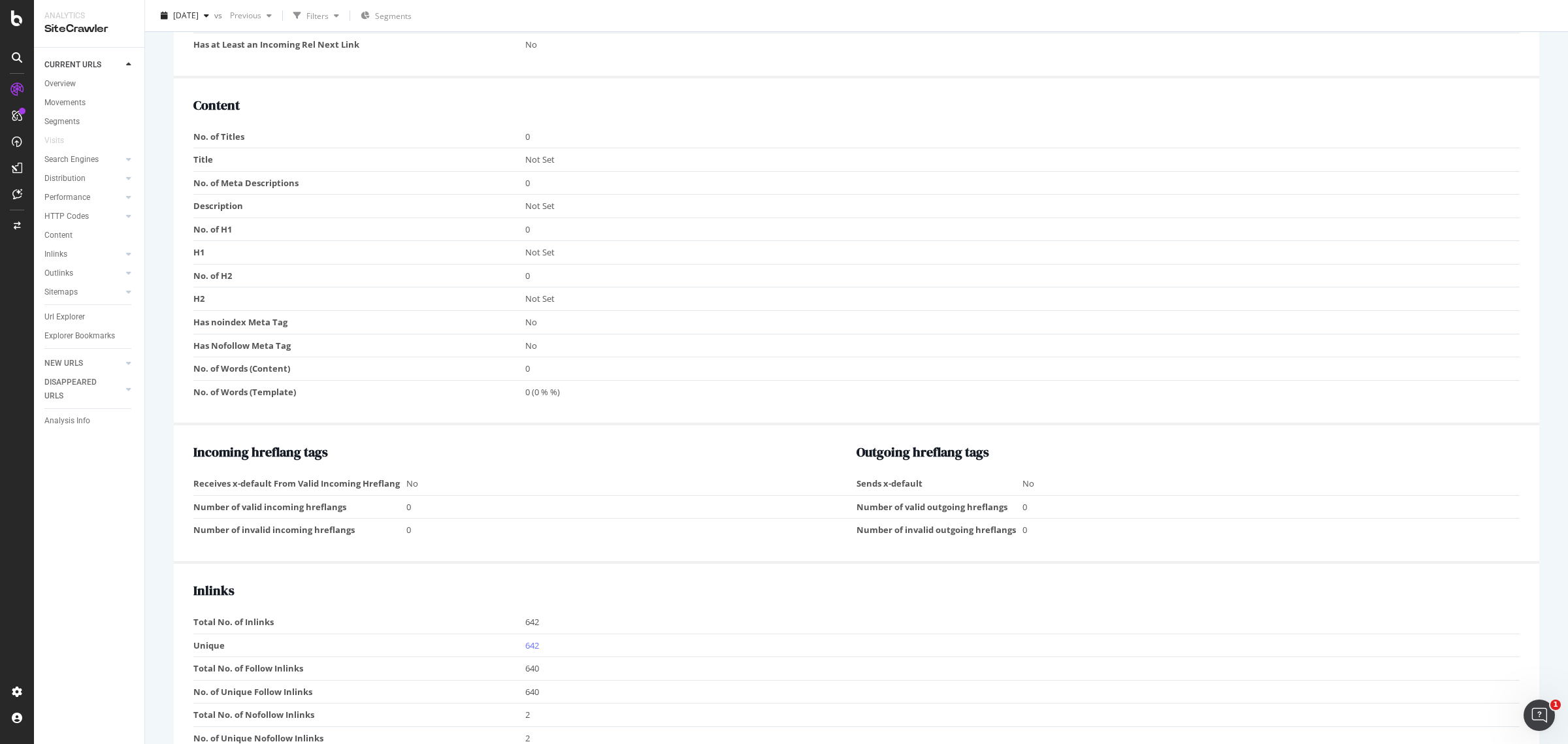
scroll to position [816, 0]
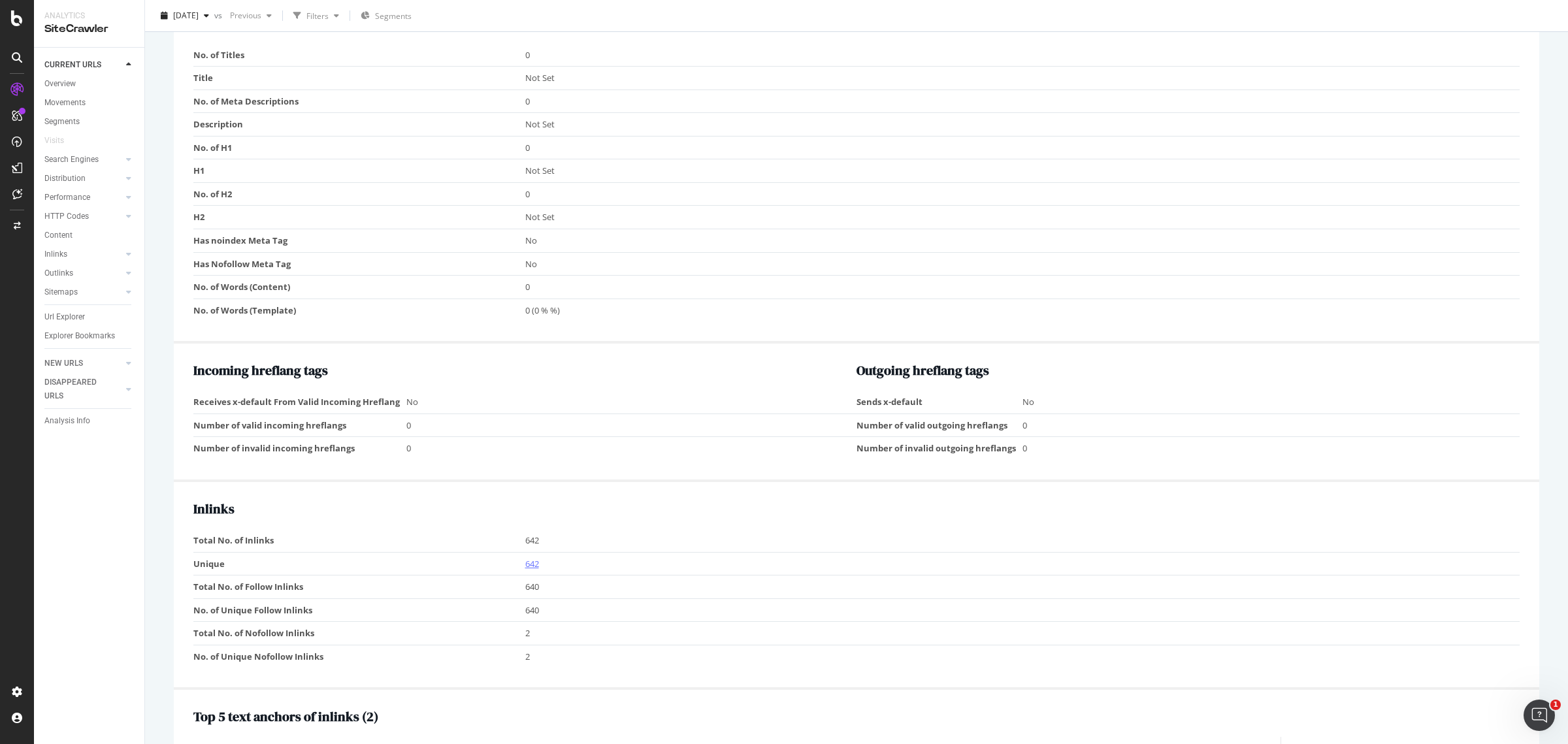
click at [531, 558] on link "642" at bounding box center [532, 564] width 13 height 12
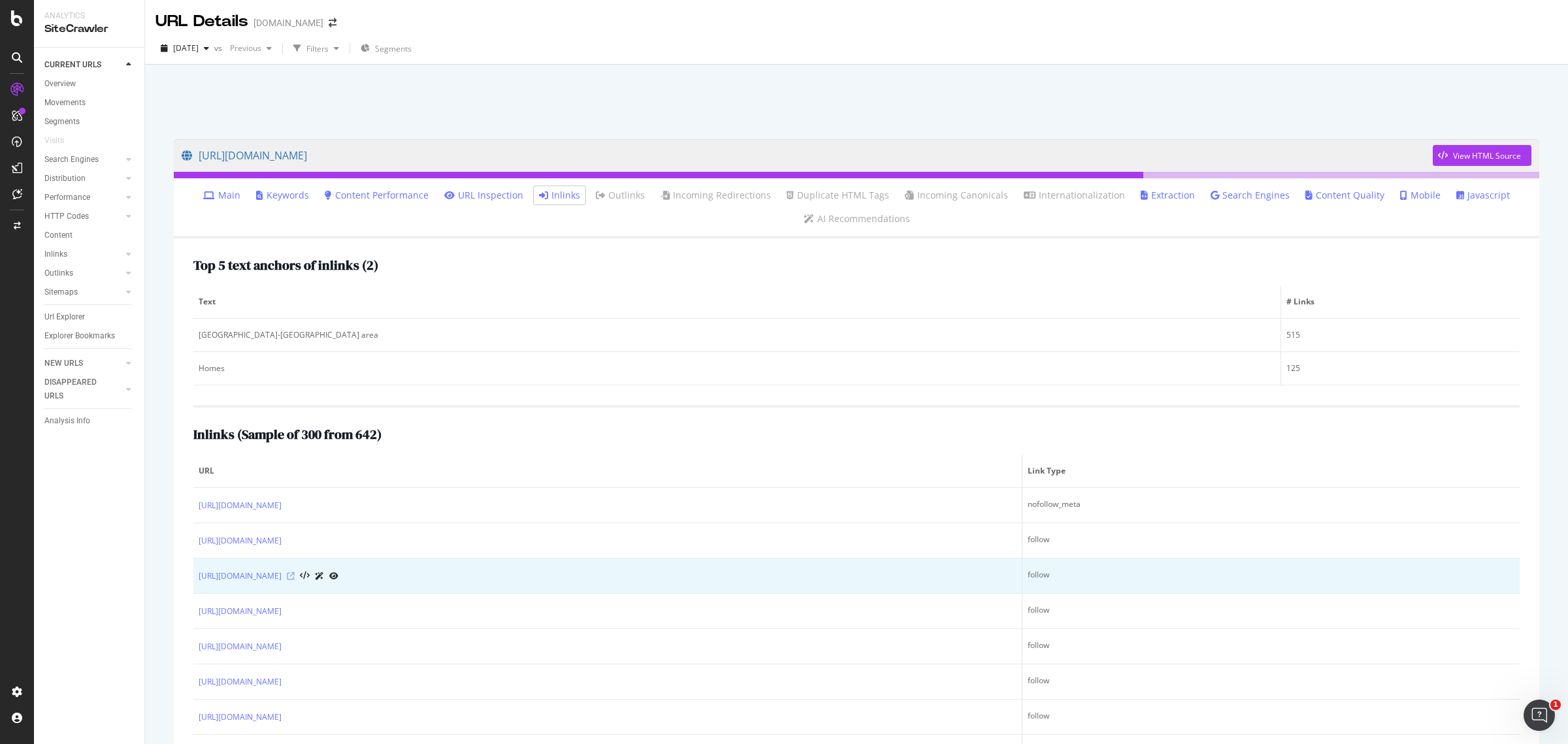
click at [295, 574] on icon at bounding box center [290, 576] width 8 height 8
